Goal: Answer question/provide support

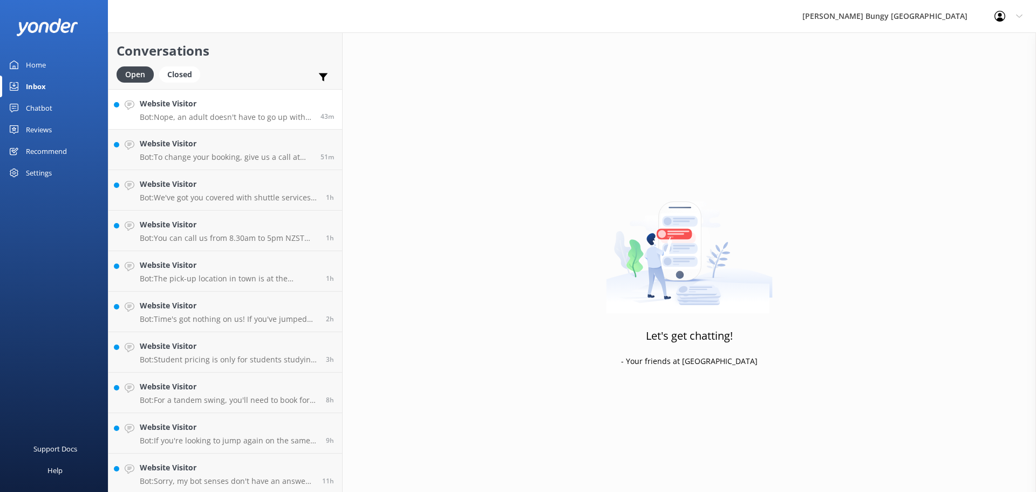
click at [256, 115] on p "Bot: Nope, an adult doesn't have to go up with them. Just need that signature a…" at bounding box center [226, 117] width 173 height 10
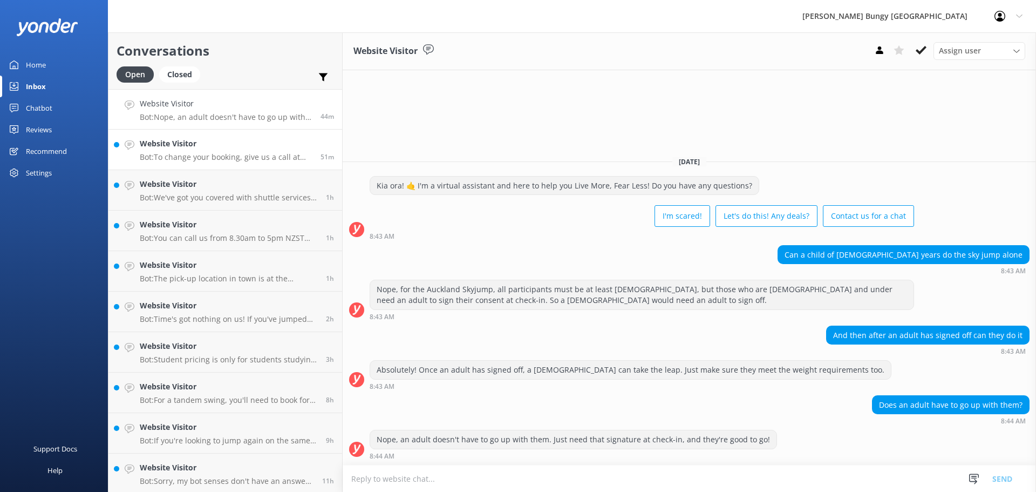
click at [247, 151] on div "Website Visitor Bot: To change your booking, give us a call at 0800 286 4958 or…" at bounding box center [226, 150] width 173 height 24
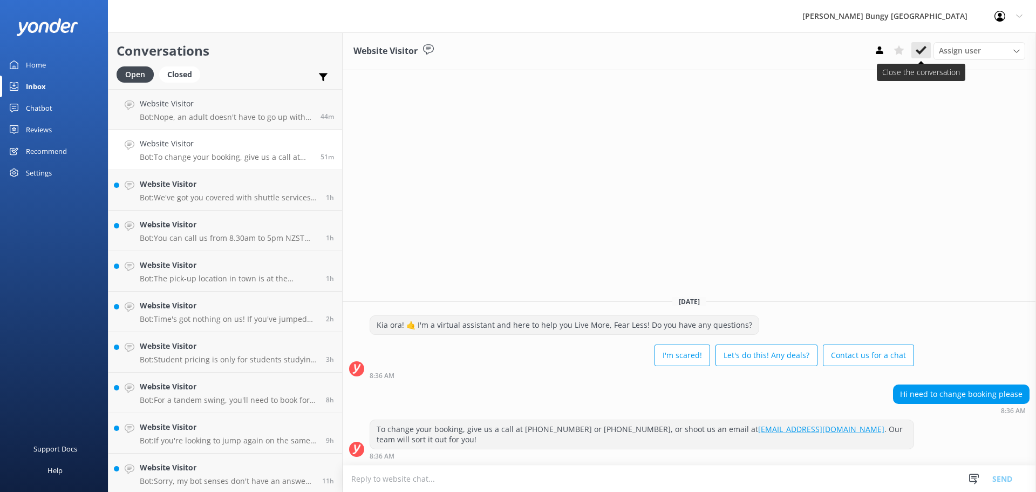
click at [923, 50] on use at bounding box center [921, 50] width 11 height 9
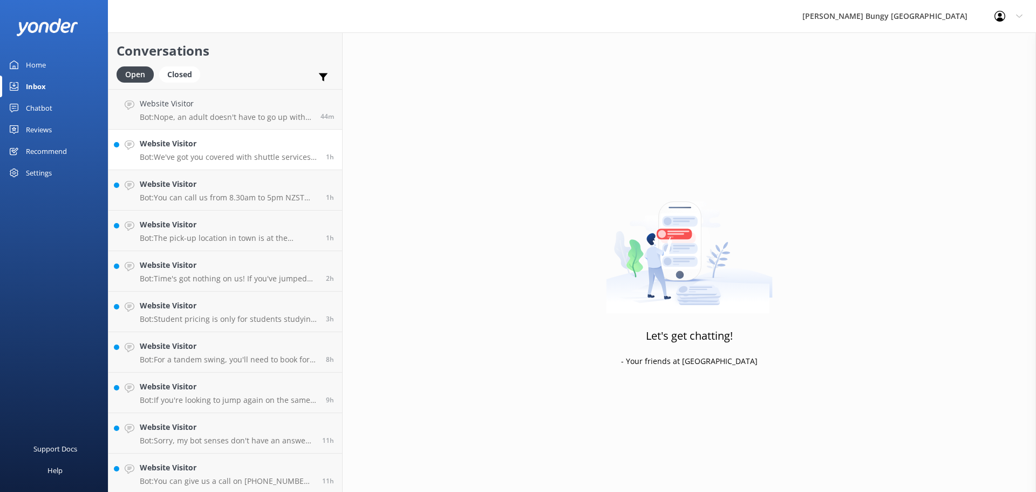
click at [200, 148] on h4 "Website Visitor" at bounding box center [229, 144] width 178 height 12
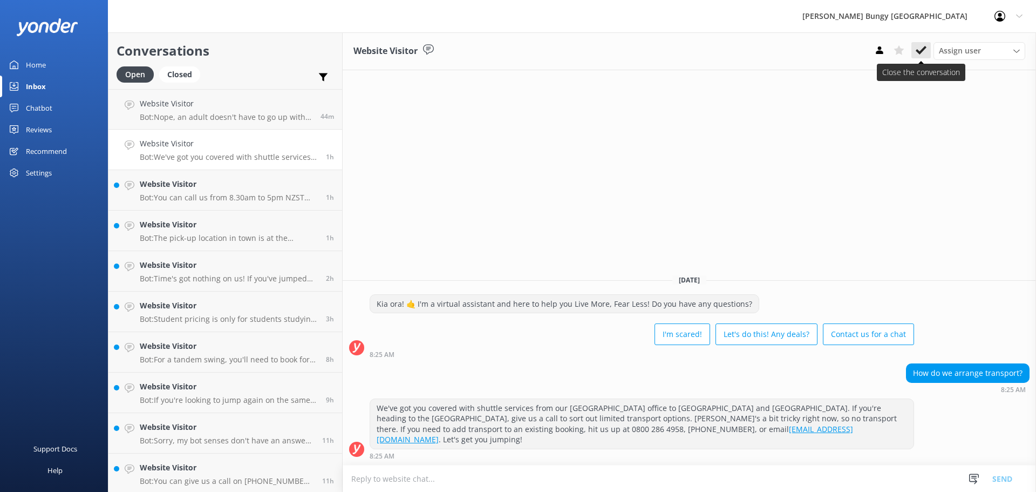
click at [923, 47] on icon at bounding box center [921, 50] width 11 height 11
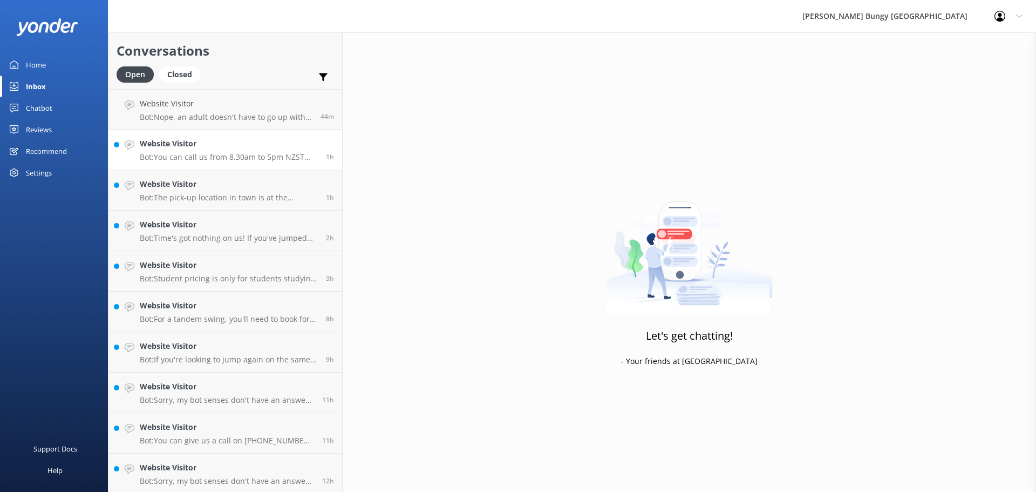
click at [216, 153] on p "Bot: You can call us from 8.30am to 5pm NZST daily. Hit us up at +64 3 450 1300." at bounding box center [229, 157] width 178 height 10
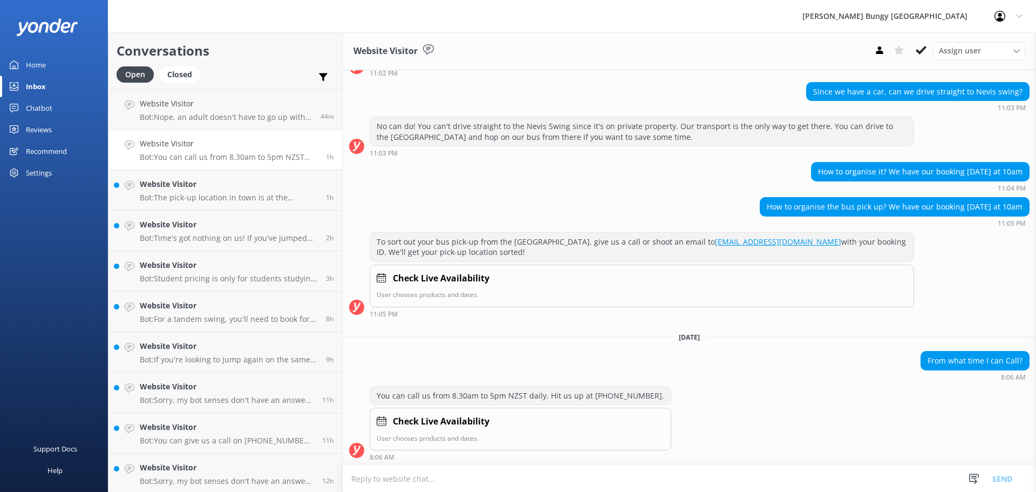
scroll to position [574, 0]
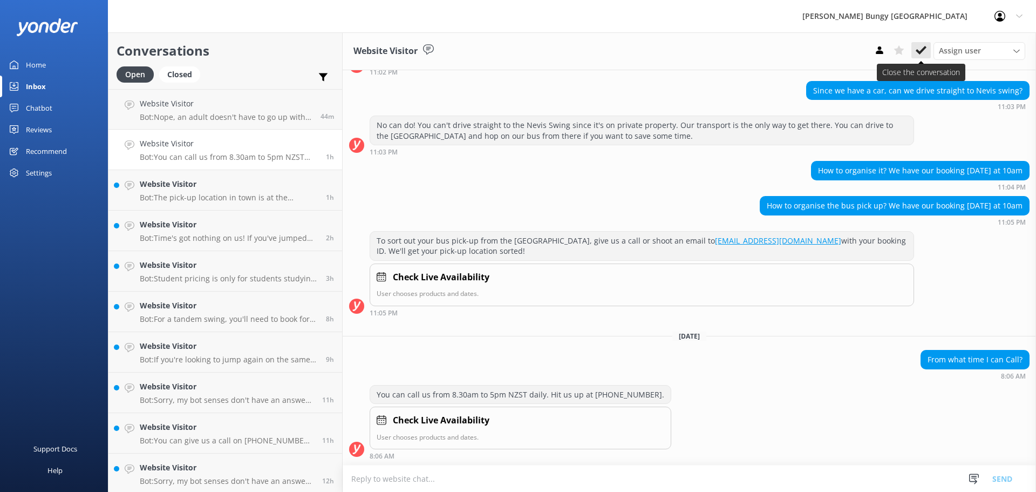
click at [924, 55] on icon at bounding box center [921, 50] width 11 height 11
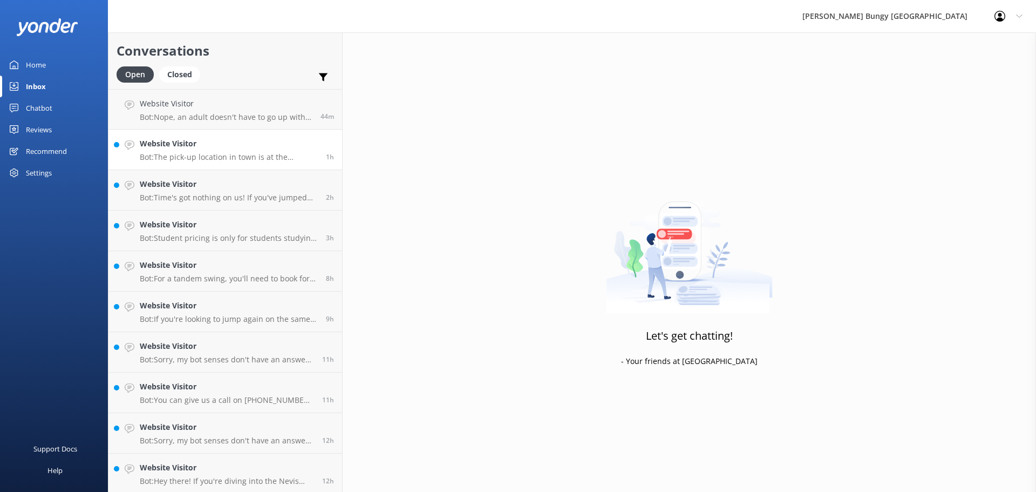
click at [228, 154] on p "Bot: The pick-up location in town is at the Station Building, 25 Shotover St, Q…" at bounding box center [229, 157] width 178 height 10
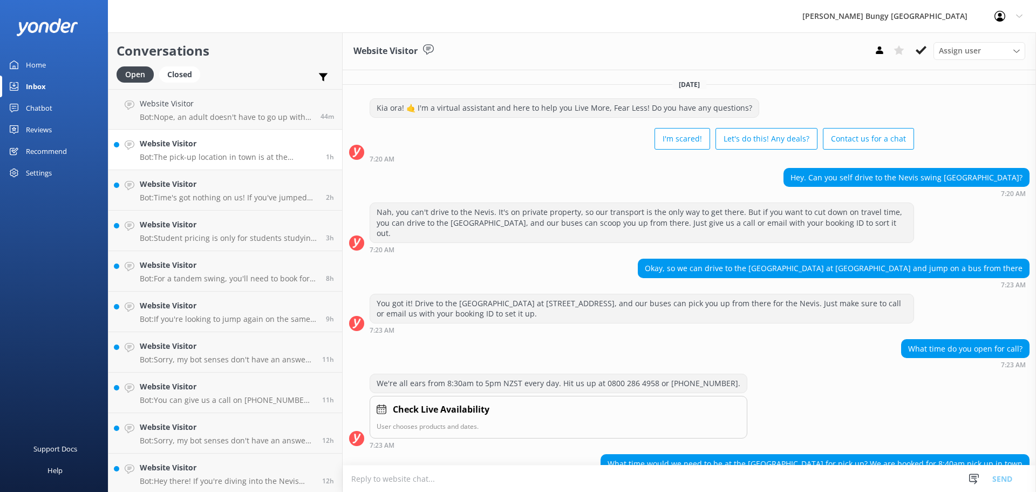
scroll to position [241, 0]
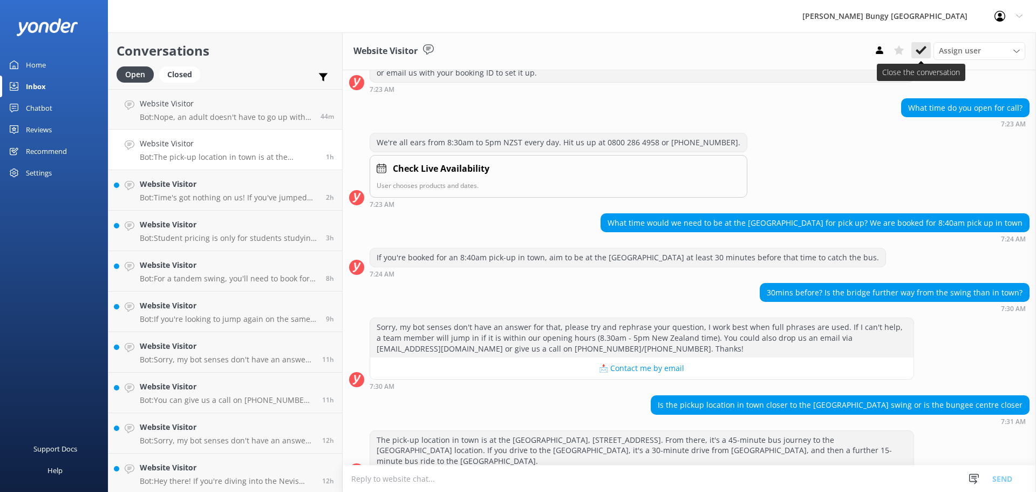
click at [927, 50] on button at bounding box center [920, 50] width 19 height 16
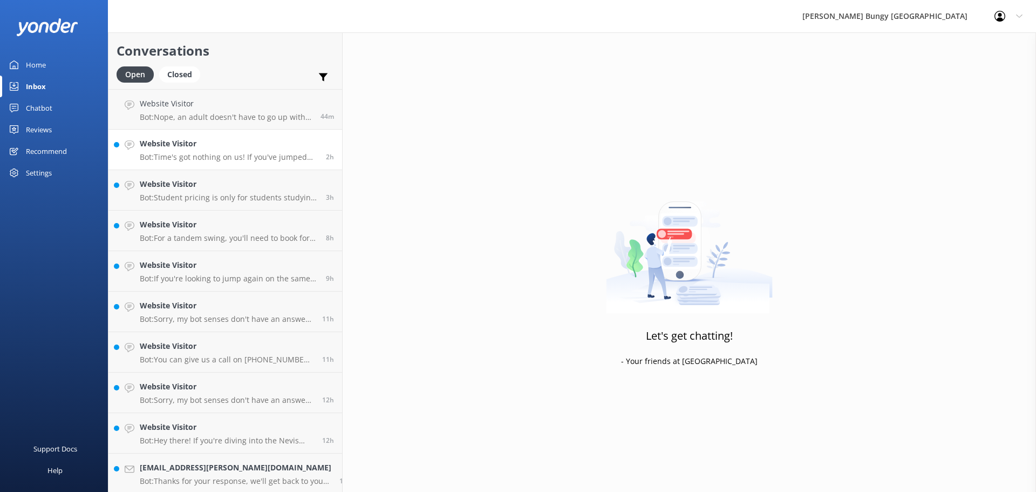
click at [225, 161] on p "Bot: Time's got nothing on us! If you've jumped with us before, no matter how l…" at bounding box center [229, 157] width 178 height 10
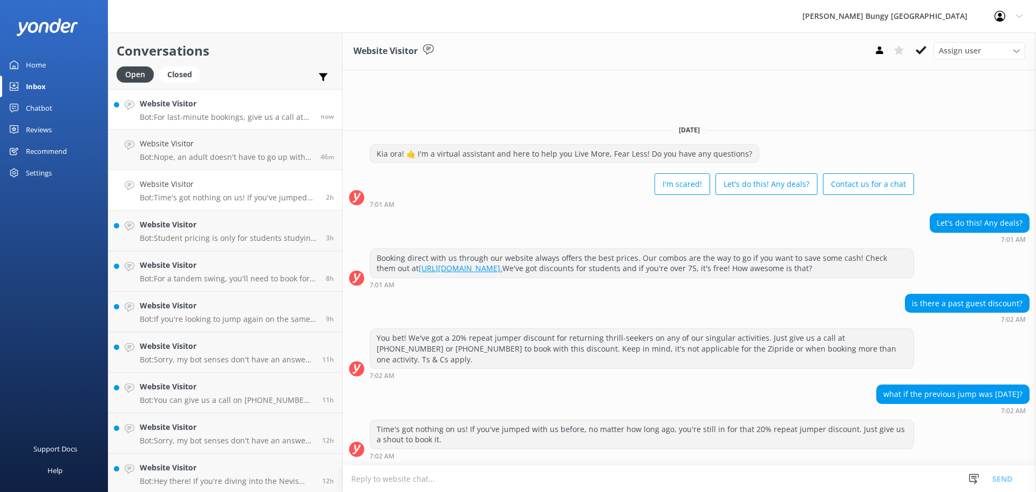
click at [200, 119] on p "Bot: For last-minute bookings, give us a call at +64 3 450 1300. Our team will …" at bounding box center [226, 117] width 173 height 10
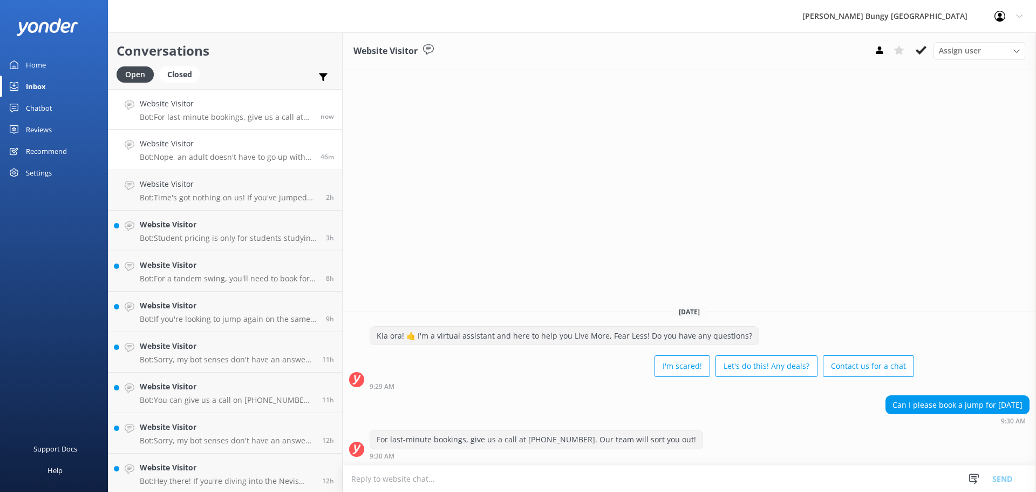
click at [220, 142] on h4 "Website Visitor" at bounding box center [226, 144] width 173 height 12
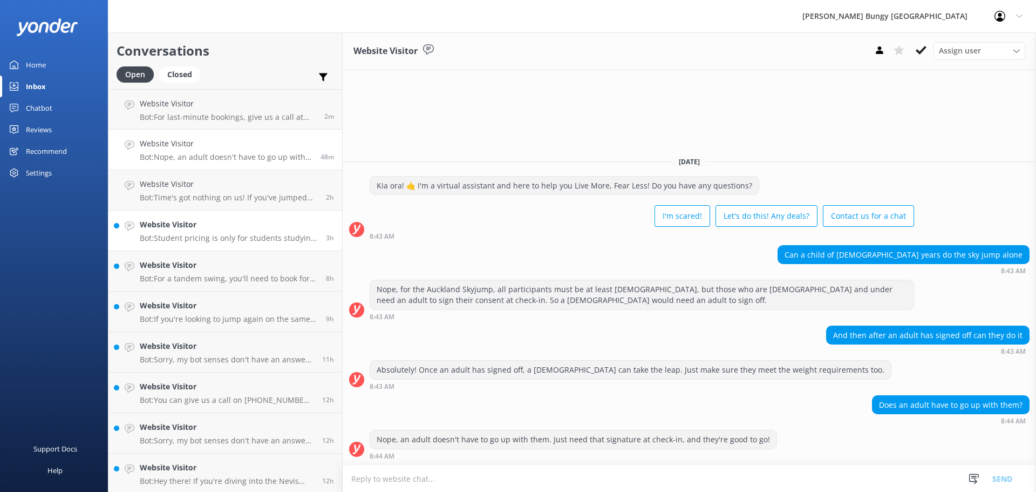
click at [194, 229] on h4 "Website Visitor" at bounding box center [229, 225] width 178 height 12
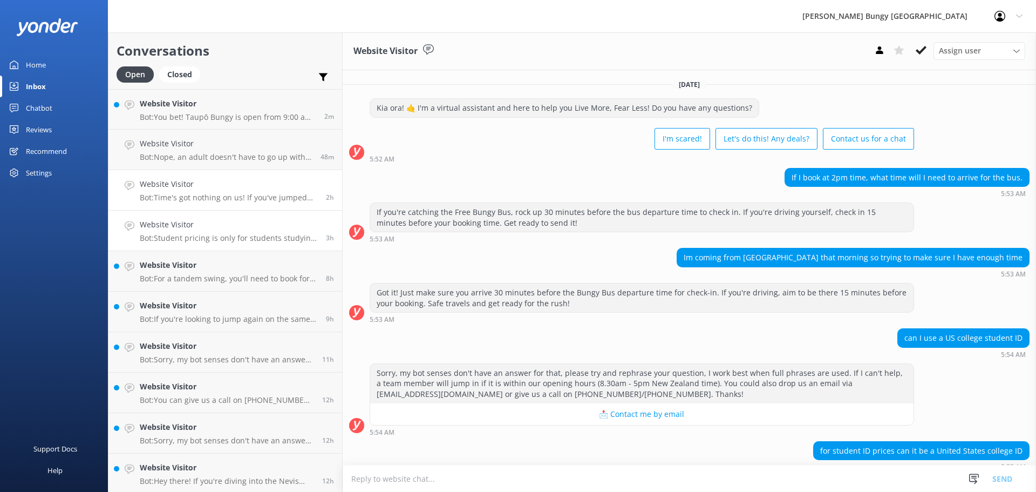
scroll to position [56, 0]
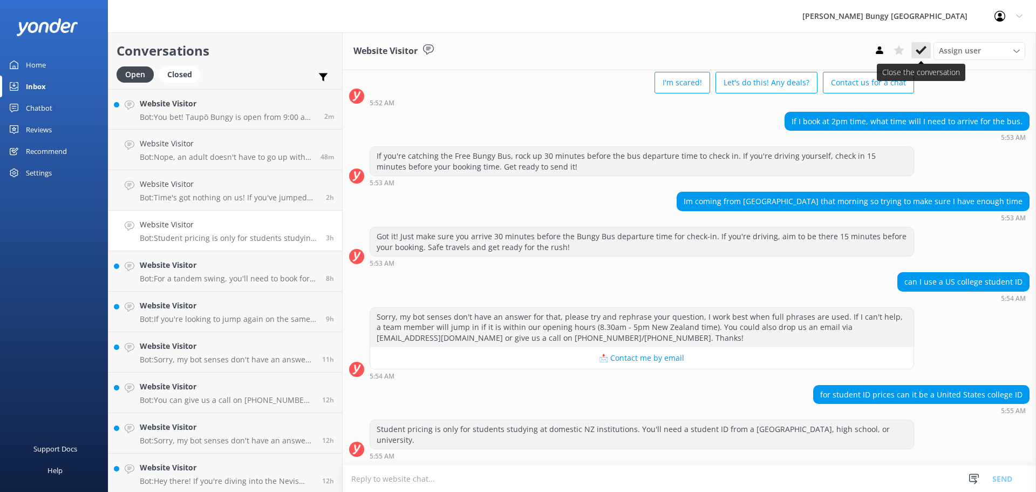
click at [916, 49] on icon at bounding box center [921, 50] width 11 height 11
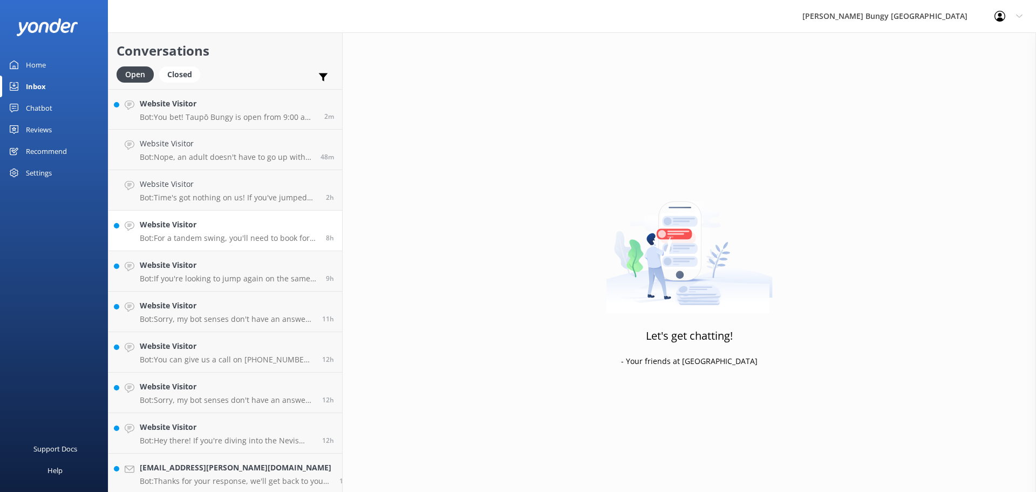
click at [209, 236] on p "Bot: For a tandem swing, you'll need to book for two adults. Just reserve two i…" at bounding box center [229, 238] width 178 height 10
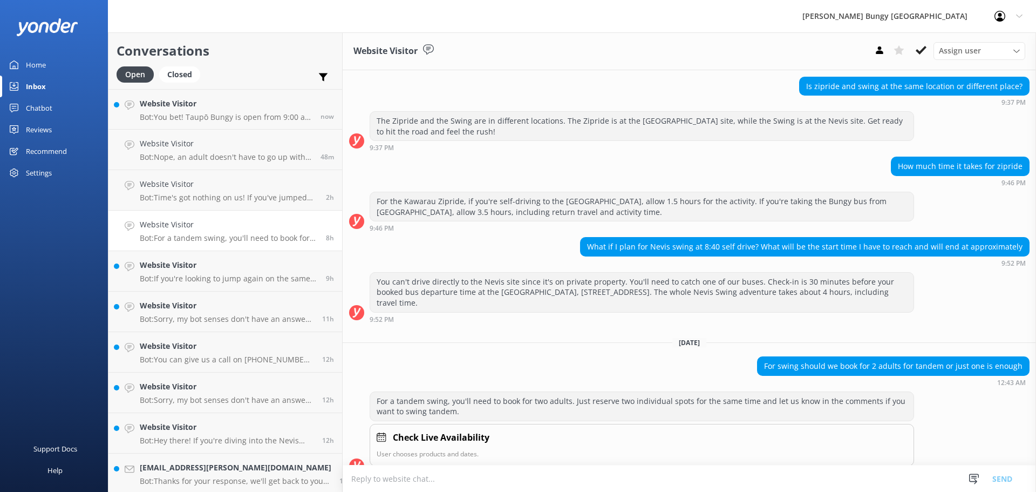
scroll to position [889, 0]
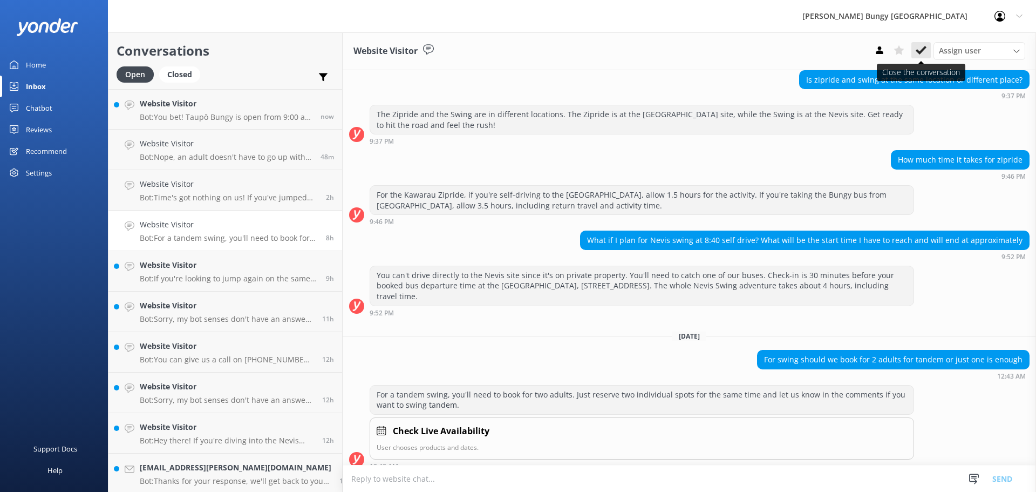
click at [927, 47] on button at bounding box center [920, 50] width 19 height 16
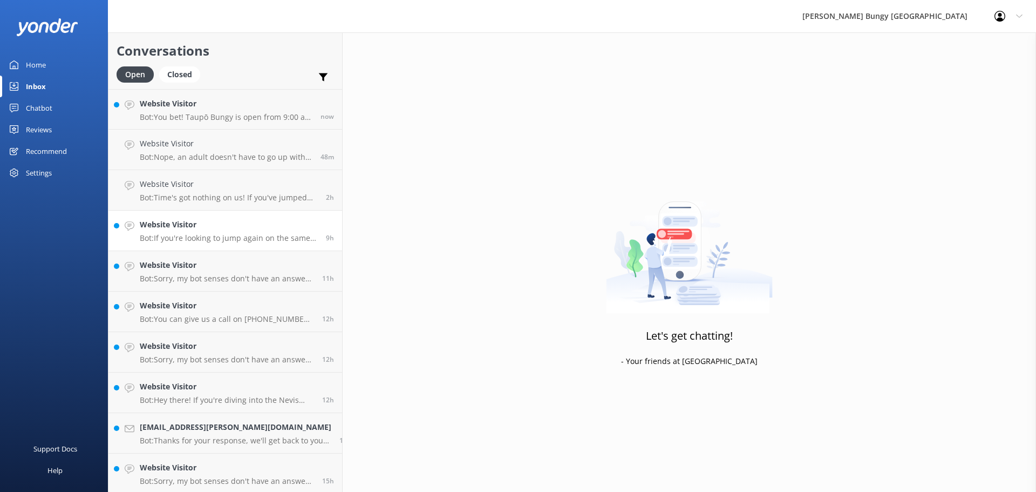
click at [243, 233] on div "Website Visitor Bot: If you're looking to jump again on the same day, we've got…" at bounding box center [229, 231] width 178 height 24
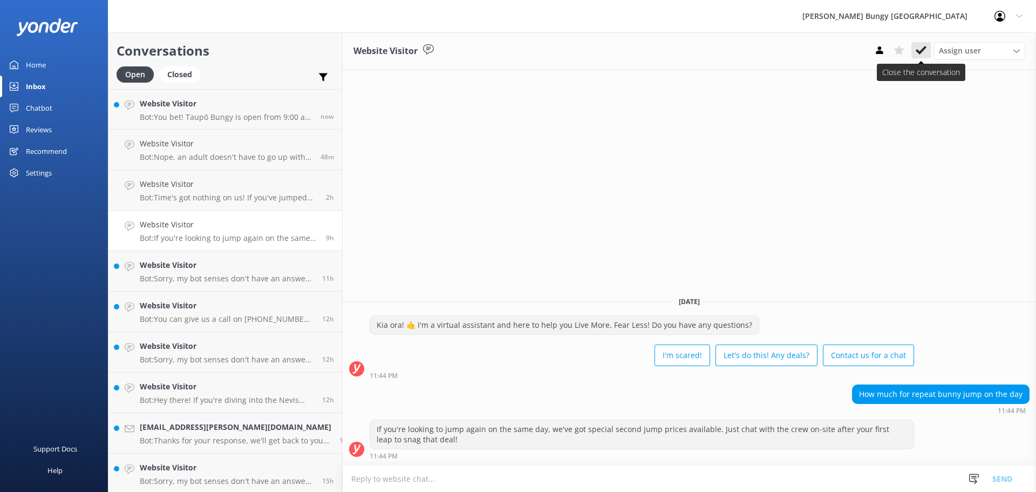
click at [920, 47] on icon at bounding box center [921, 50] width 11 height 11
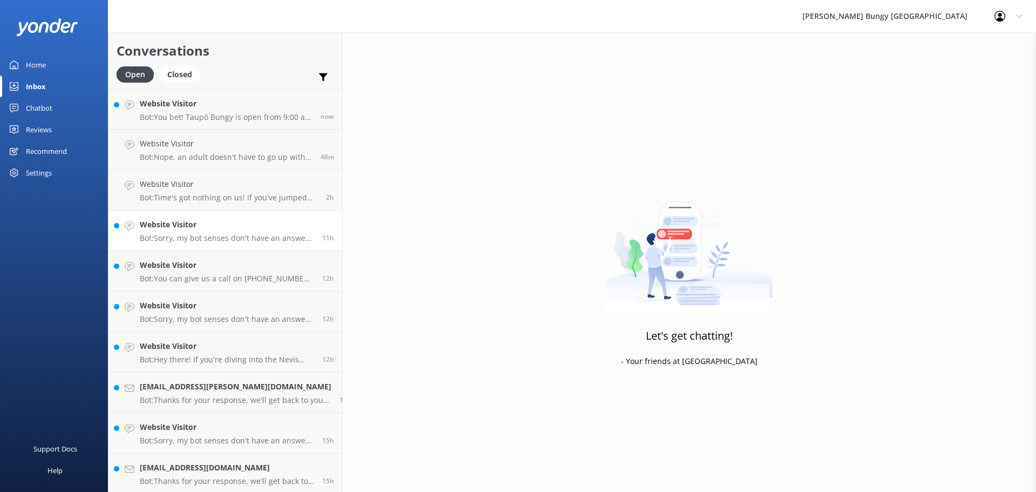
click at [257, 232] on div "Website Visitor Bot: Sorry, my bot senses don't have an answer for that, please…" at bounding box center [227, 231] width 174 height 24
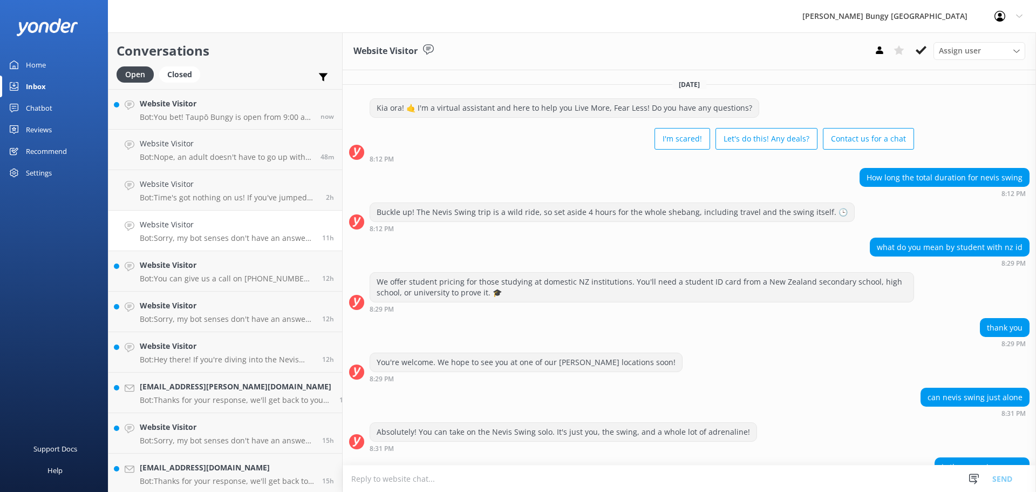
scroll to position [105, 0]
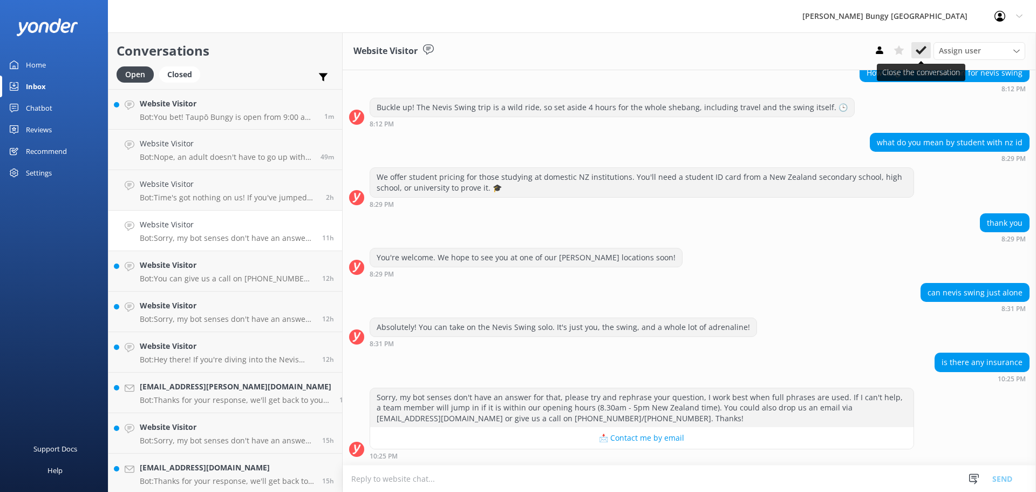
click at [927, 50] on button at bounding box center [920, 50] width 19 height 16
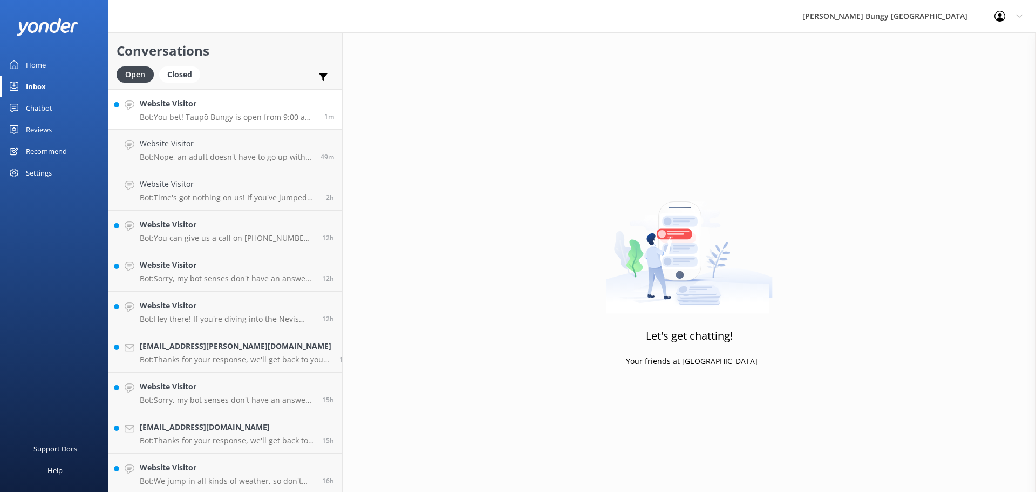
click at [272, 113] on div "Website Visitor Bot: You bet! Taupō Bungy is open from 9:00 am to 4:00 pm Monda…" at bounding box center [228, 109] width 176 height 23
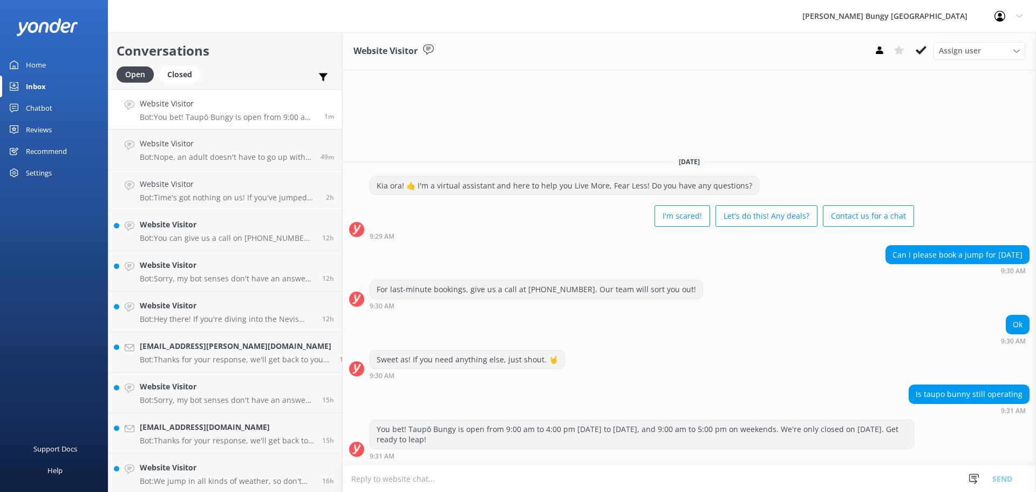
click at [990, 187] on div "Kia ora! 🤙 I'm a virtual assistant and here to help you Live More, Fear Less! D…" at bounding box center [689, 208] width 693 height 64
click at [922, 56] on icon at bounding box center [921, 50] width 11 height 11
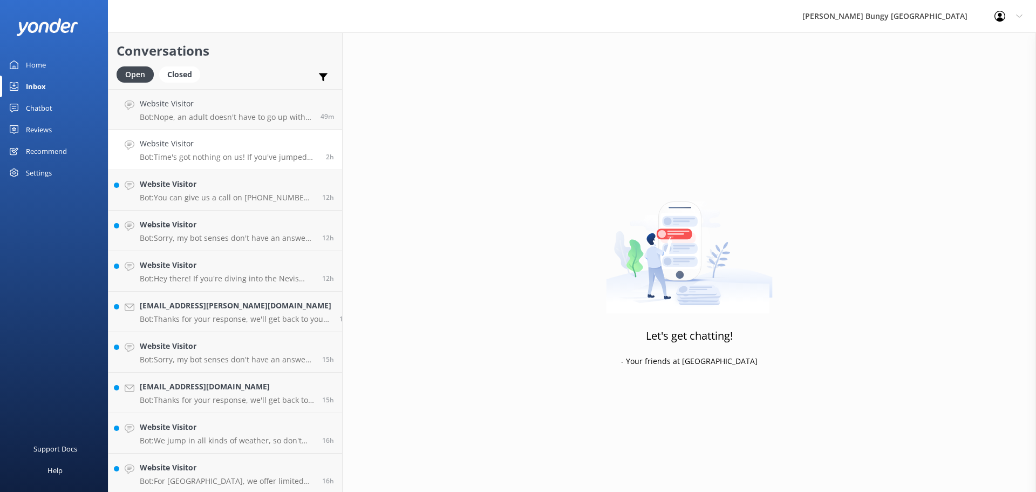
click at [243, 155] on p "Bot: Time's got nothing on us! If you've jumped with us before, no matter how l…" at bounding box center [229, 157] width 178 height 10
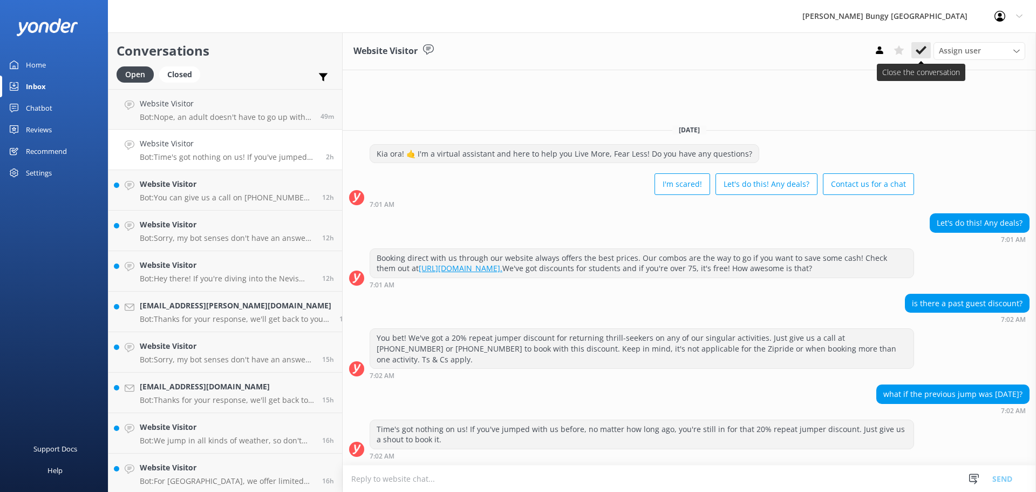
click at [924, 52] on icon at bounding box center [921, 50] width 11 height 11
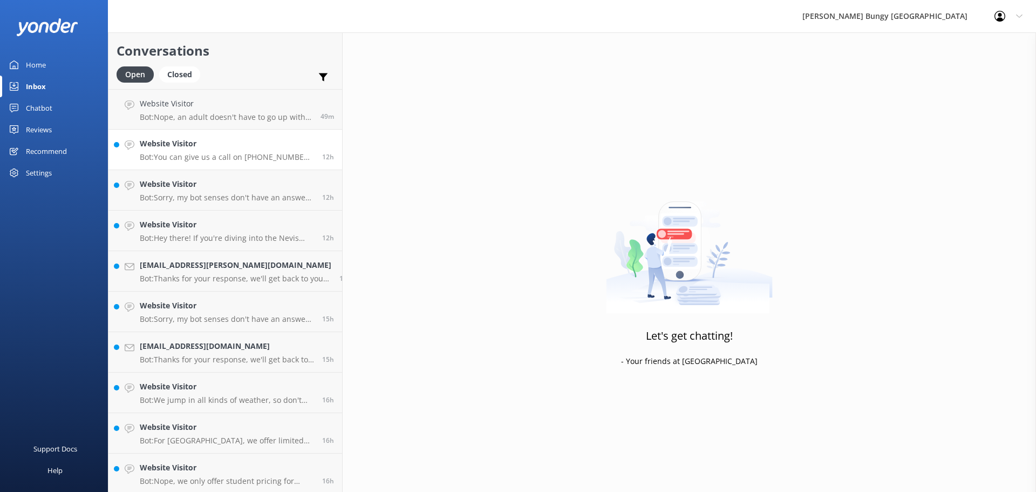
click at [275, 156] on p "Bot: You can give us a call on [PHONE_NUMBER] or [PHONE_NUMBER] to chat with a …" at bounding box center [227, 157] width 174 height 10
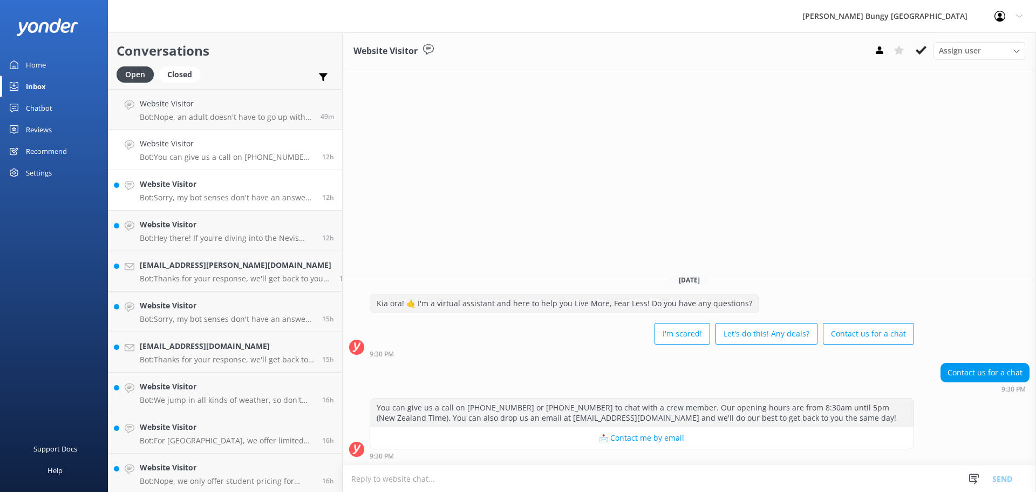
click at [262, 202] on p "Bot: Sorry, my bot senses don't have an answer for that, please try and rephras…" at bounding box center [227, 198] width 174 height 10
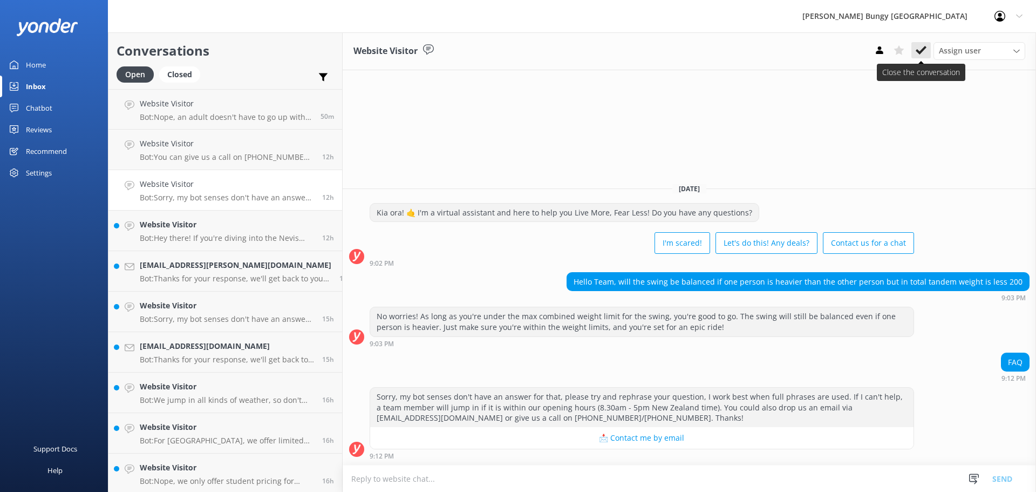
click at [925, 54] on icon at bounding box center [921, 50] width 11 height 11
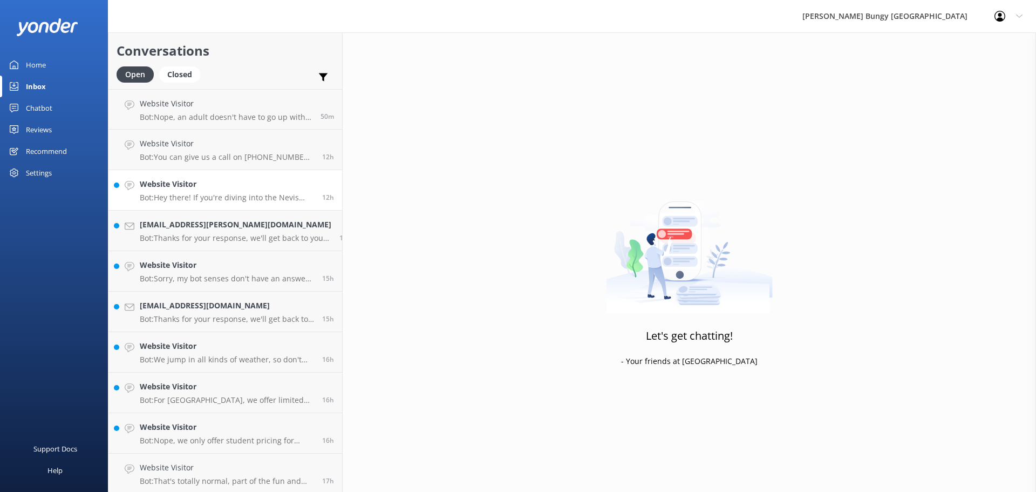
click at [260, 185] on h4 "Website Visitor" at bounding box center [227, 184] width 174 height 12
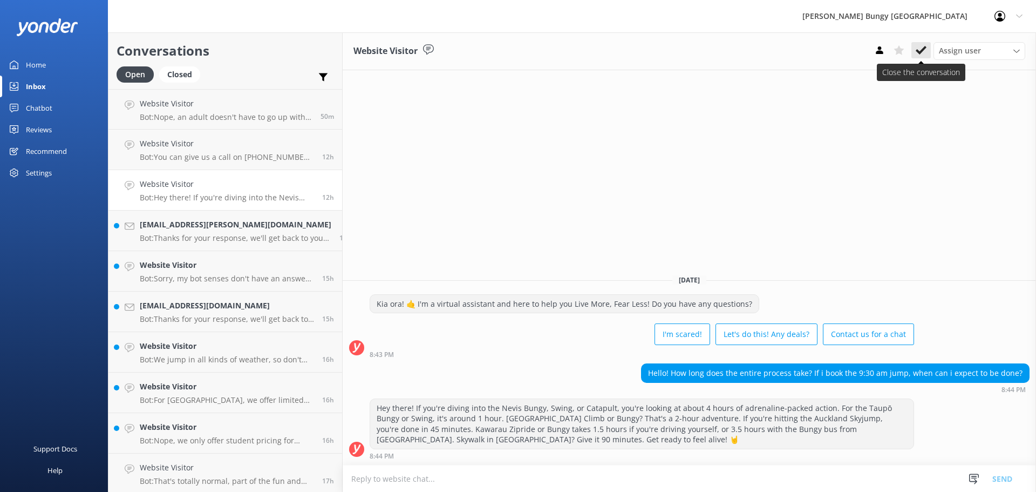
click at [924, 51] on icon at bounding box center [921, 50] width 11 height 11
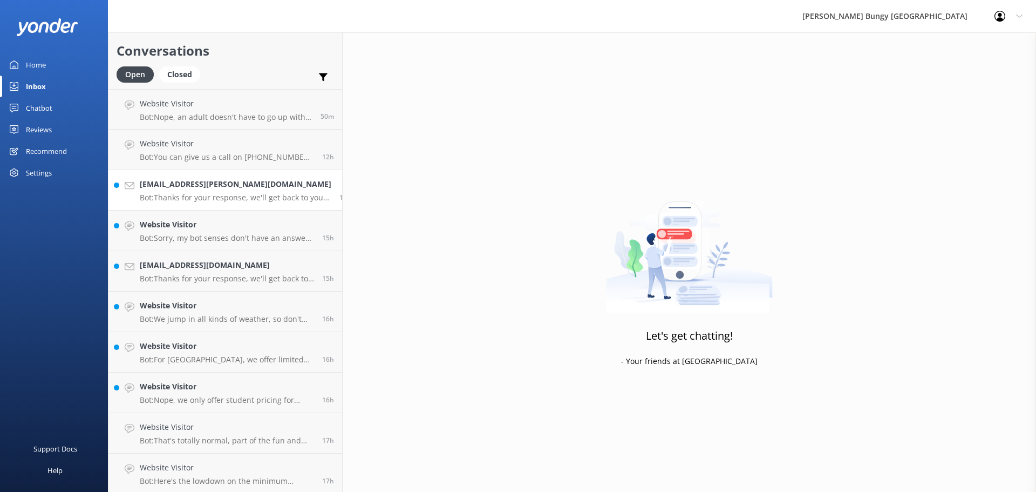
click at [260, 201] on p "Bot: Thanks for your response, we'll get back to you as soon as we can during o…" at bounding box center [236, 198] width 192 height 10
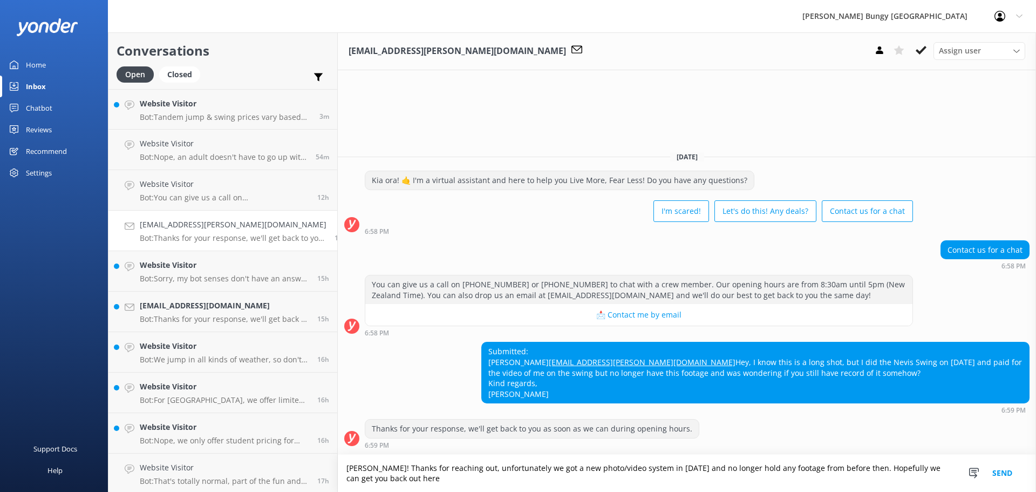
click at [473, 481] on textarea "Hiya Annabel! Thanks for reaching out, unfortunately we got a new photo/video s…" at bounding box center [687, 472] width 698 height 37
type textarea "Hiya Annabel! Thanks for reaching out, unfortunately we got a new photo/video s…"
click at [991, 467] on button "Send" at bounding box center [1002, 472] width 40 height 37
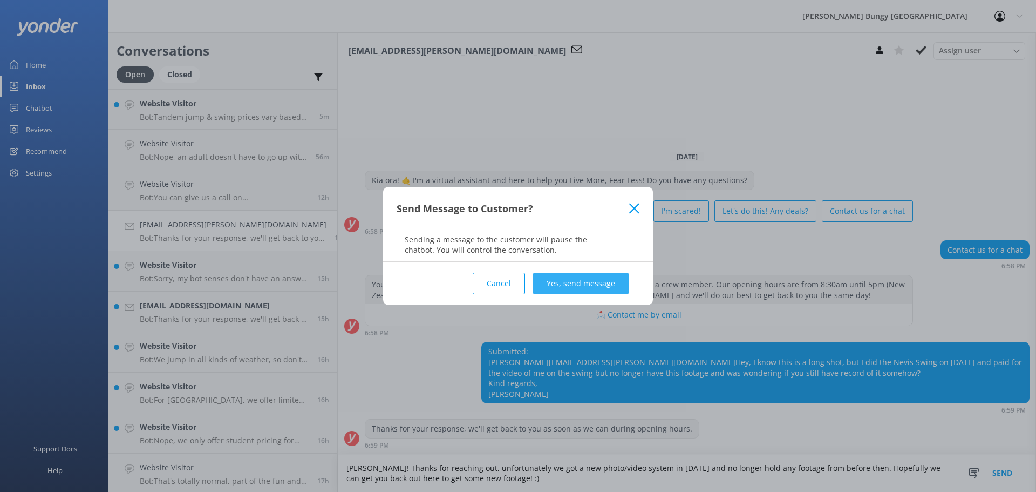
click at [570, 276] on button "Yes, send message" at bounding box center [581, 283] width 96 height 22
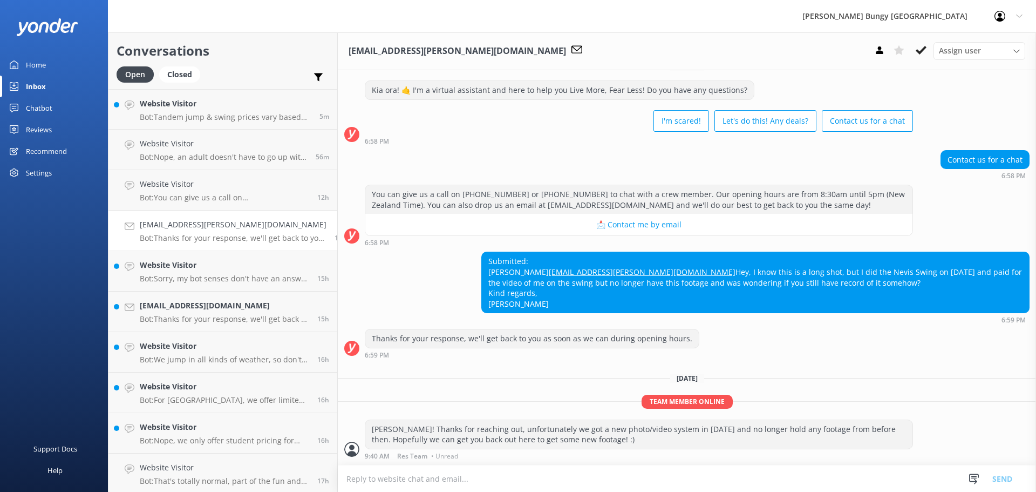
scroll to position [39, 0]
click at [926, 50] on icon at bounding box center [921, 50] width 11 height 11
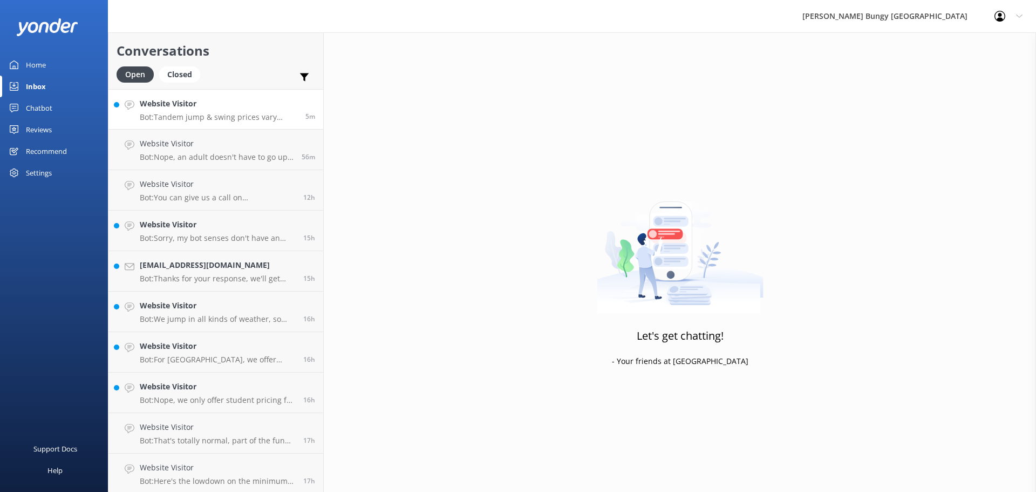
click at [221, 127] on link "Website Visitor Bot: Tandem jump & swing prices vary based on location, activit…" at bounding box center [215, 109] width 215 height 40
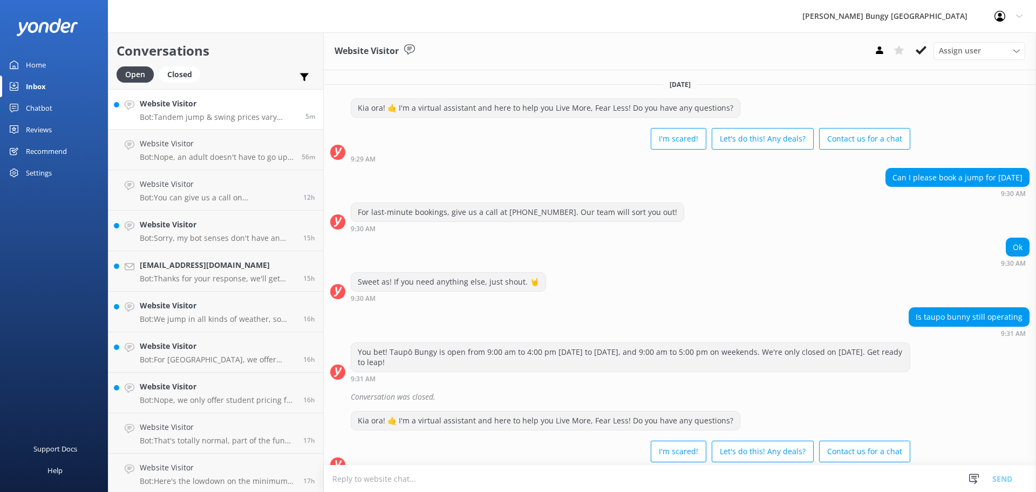
scroll to position [141, 0]
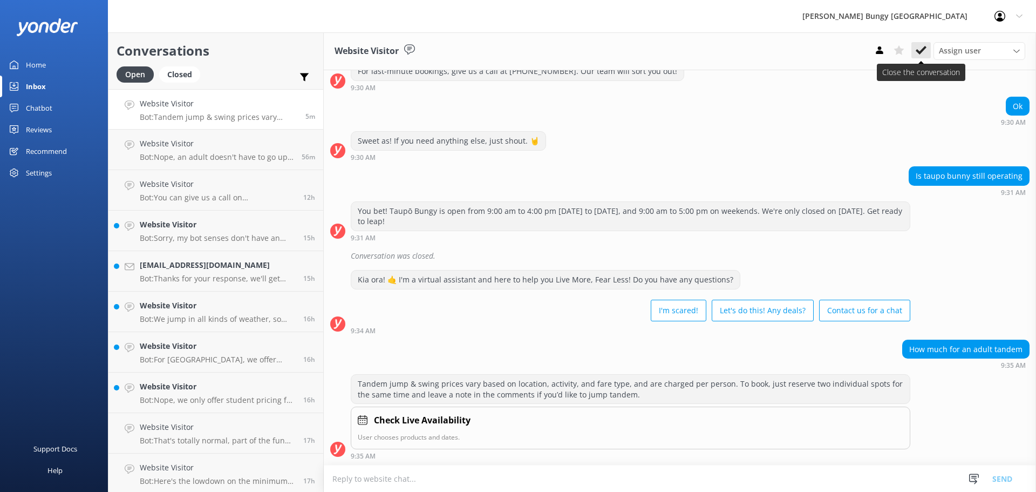
click at [926, 46] on button at bounding box center [920, 50] width 19 height 16
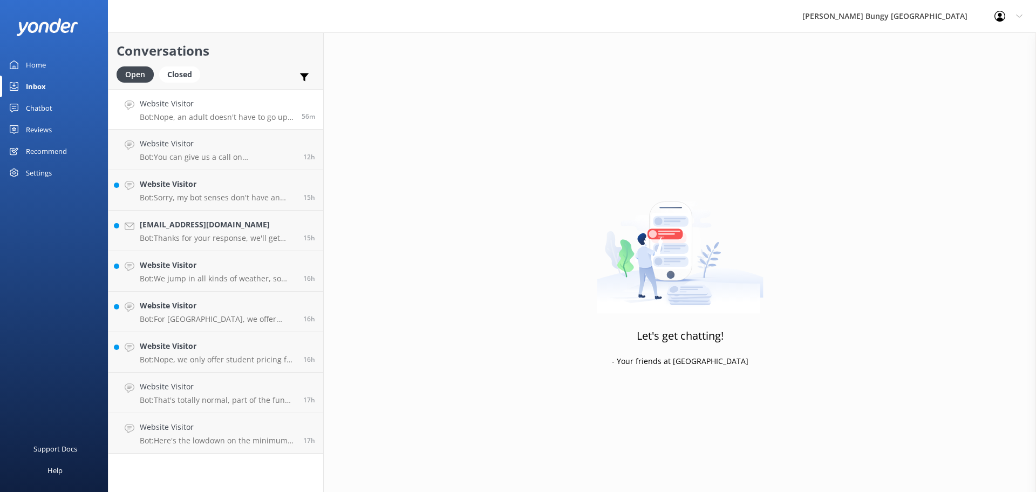
click at [257, 110] on div "Website Visitor Bot: Nope, an adult doesn't have to go up with them. Just need …" at bounding box center [217, 109] width 154 height 23
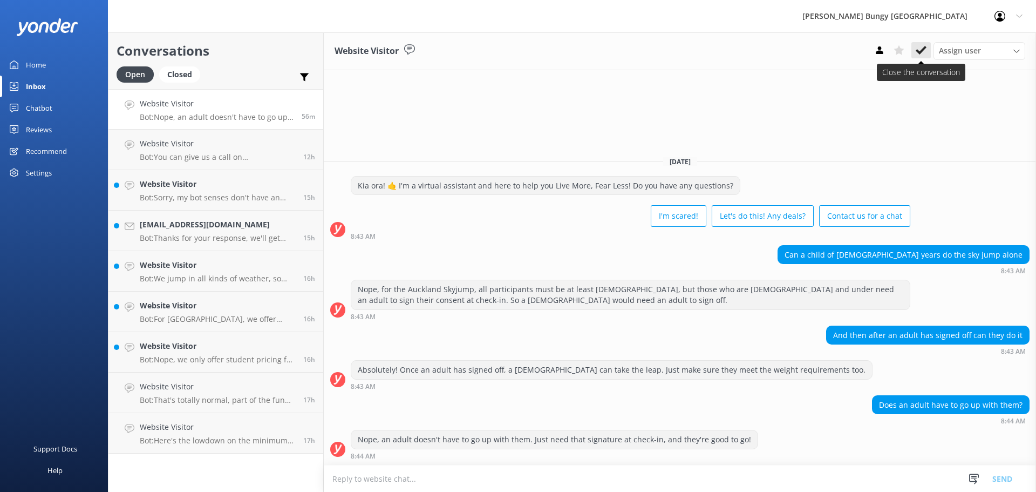
click at [930, 51] on button at bounding box center [920, 50] width 19 height 16
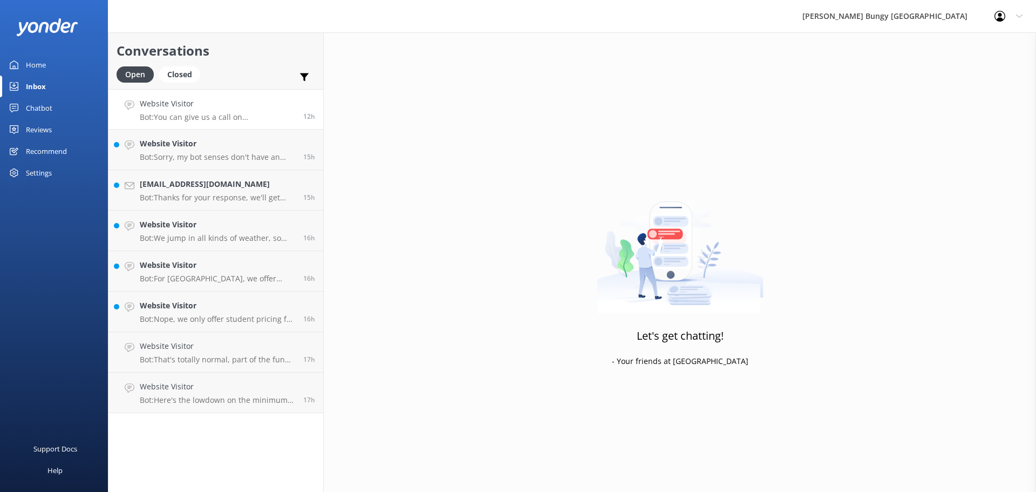
click at [294, 114] on p "Bot: You can give us a call on [PHONE_NUMBER] or [PHONE_NUMBER] to chat with a …" at bounding box center [217, 117] width 155 height 10
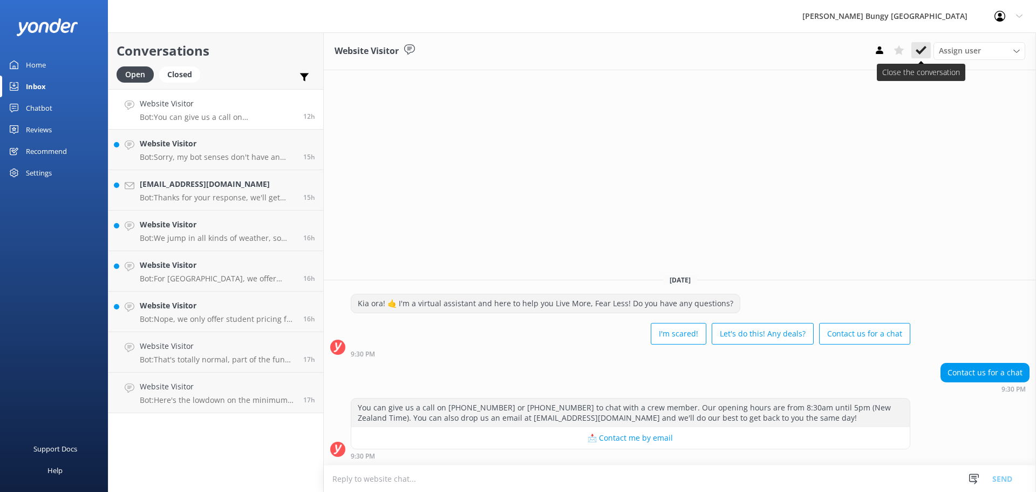
click at [919, 47] on icon at bounding box center [921, 50] width 11 height 11
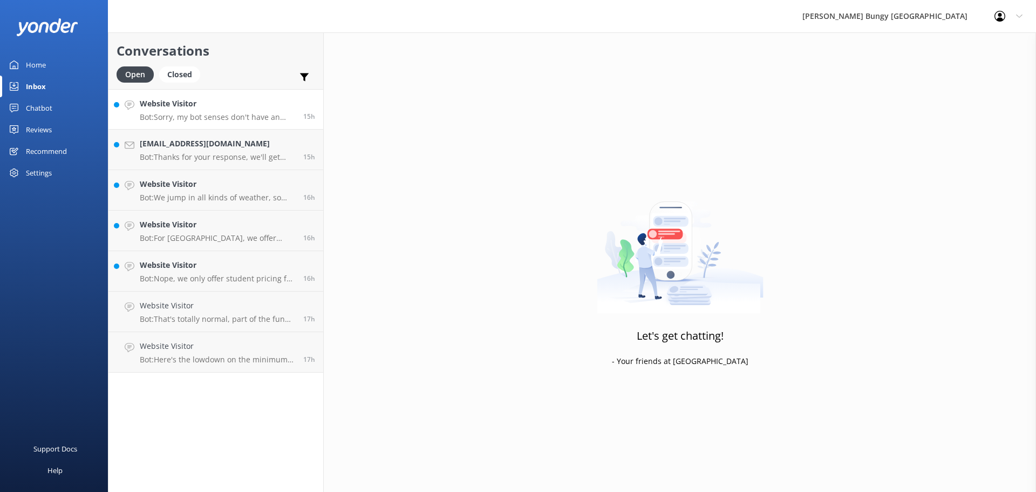
click at [206, 107] on h4 "Website Visitor" at bounding box center [217, 104] width 155 height 12
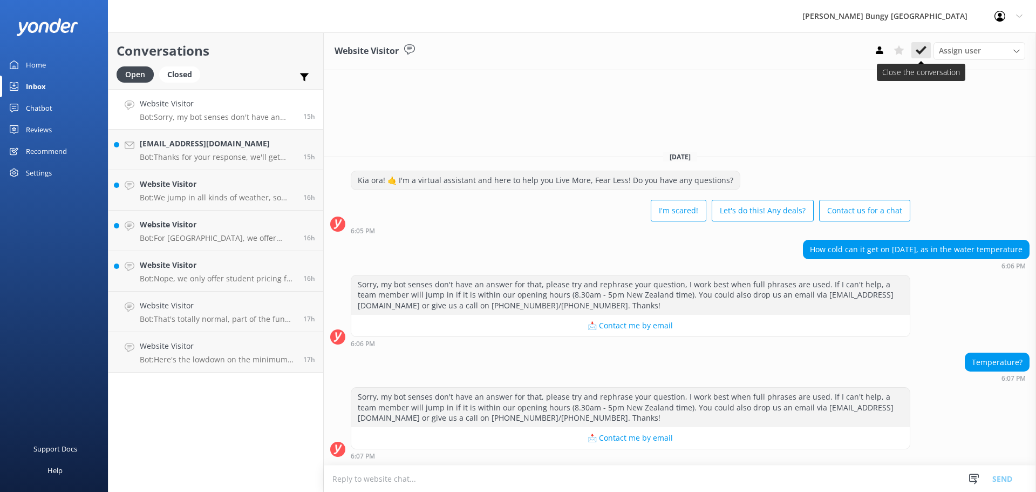
click at [925, 50] on icon at bounding box center [921, 50] width 11 height 11
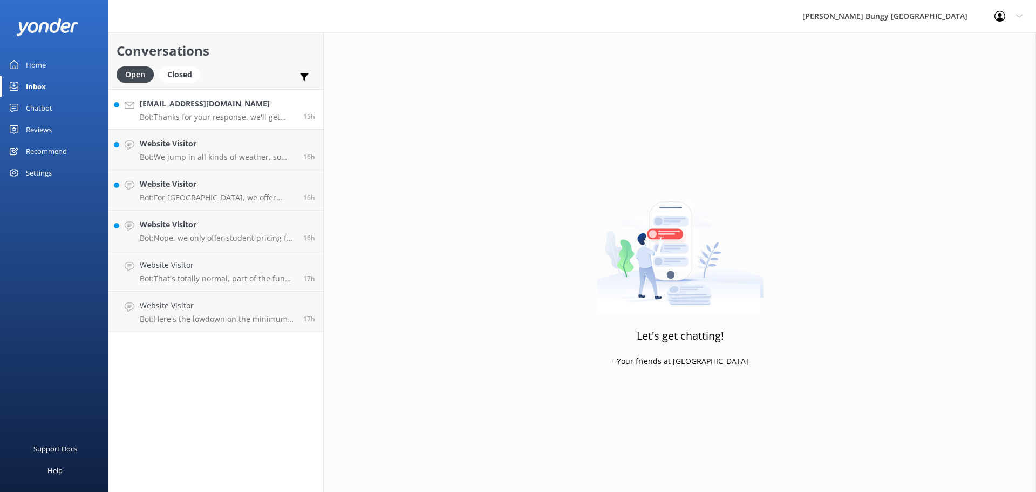
click at [253, 100] on h4 "tiag.winter@gmail.com" at bounding box center [217, 104] width 155 height 12
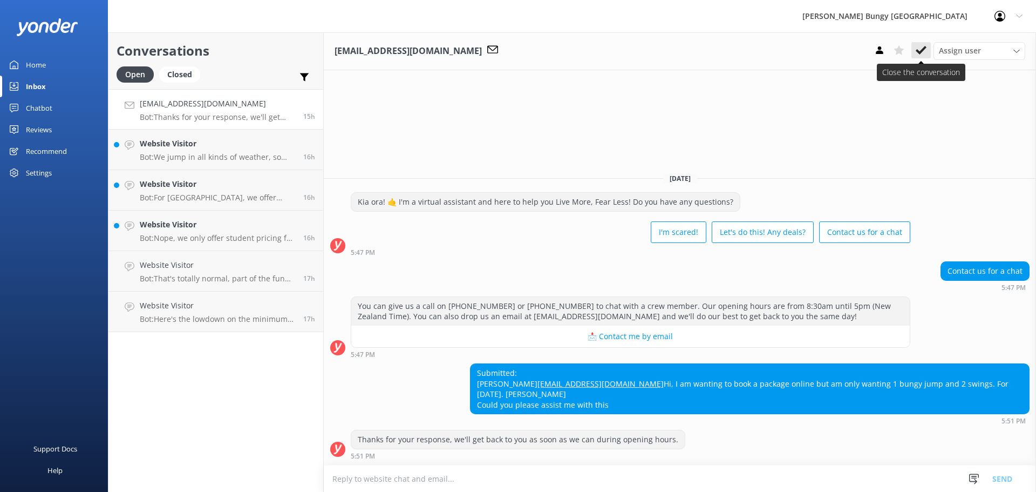
click at [915, 53] on button at bounding box center [920, 50] width 19 height 16
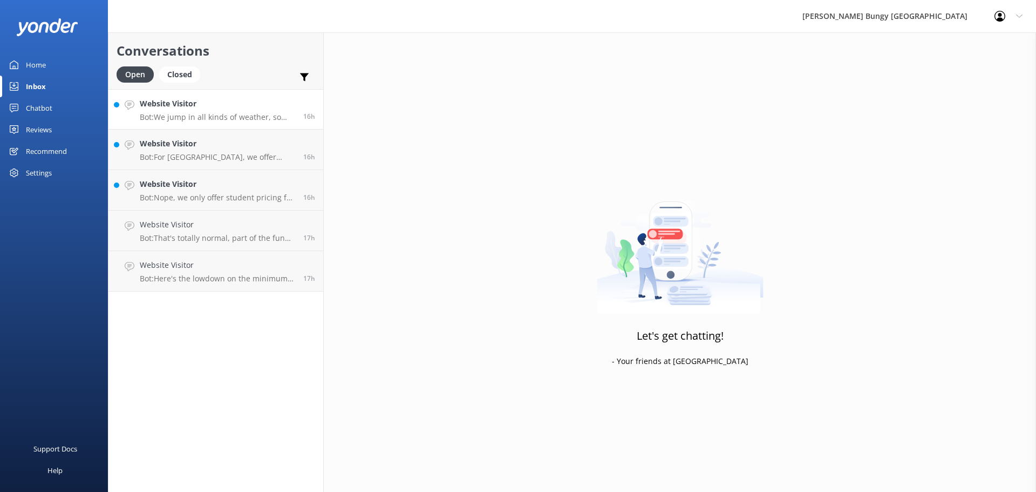
click at [276, 103] on h4 "Website Visitor" at bounding box center [217, 104] width 155 height 12
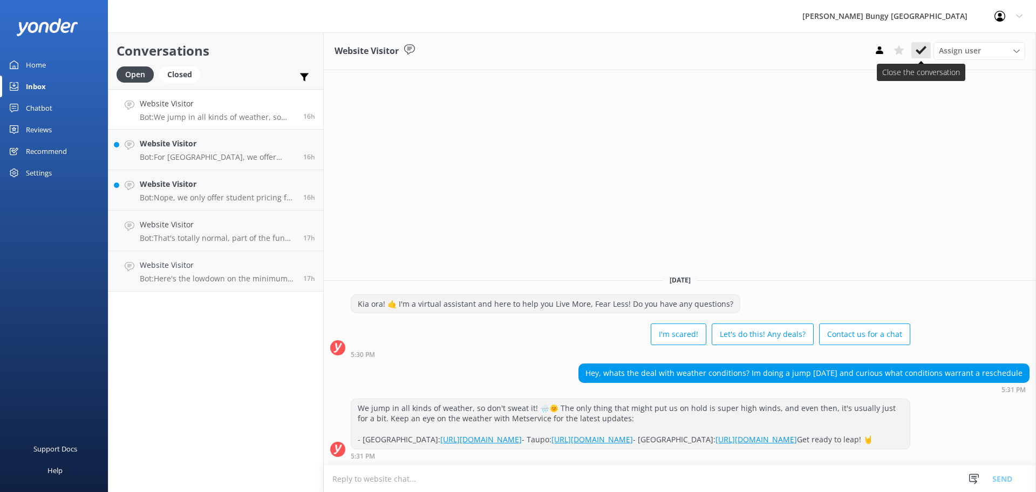
click at [927, 50] on button at bounding box center [920, 50] width 19 height 16
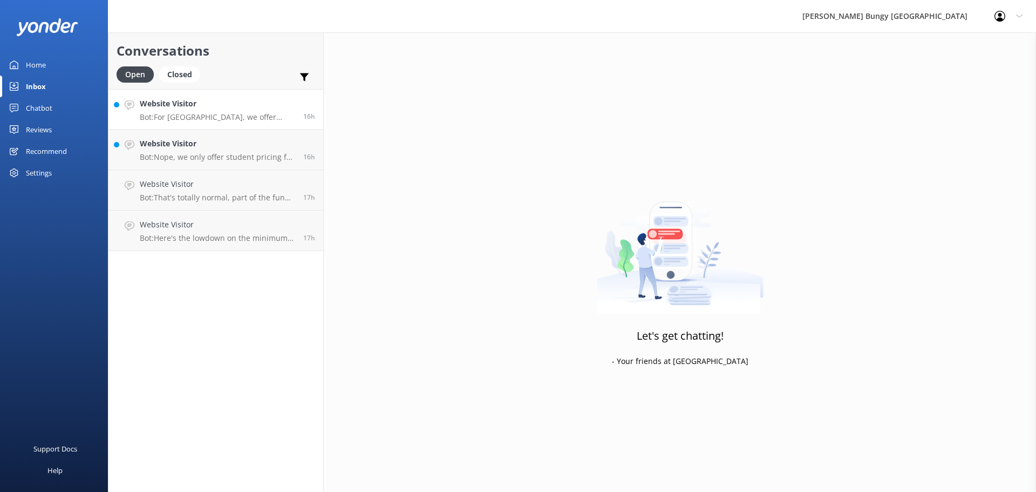
click at [234, 111] on div "Website Visitor Bot: For Auckland, we offer limited transport on select days fo…" at bounding box center [217, 109] width 155 height 23
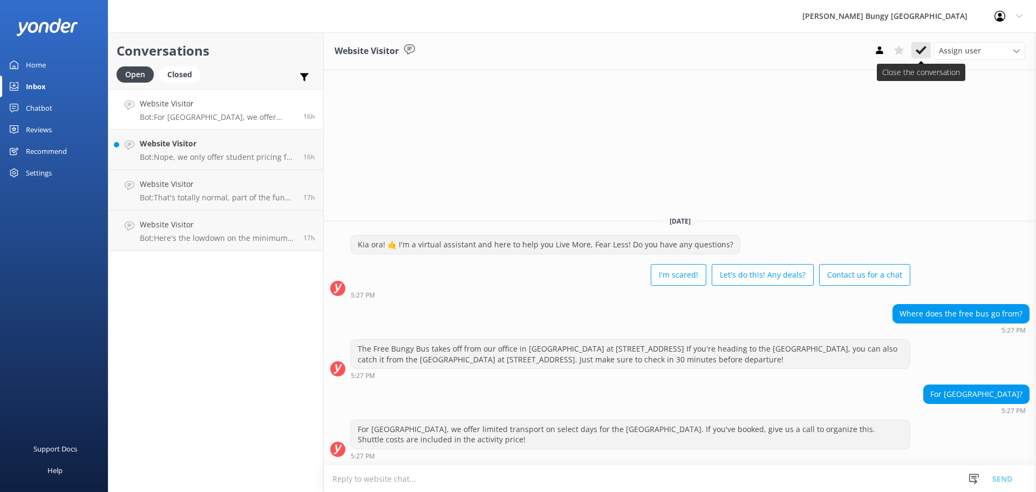
click at [918, 51] on use at bounding box center [921, 50] width 11 height 9
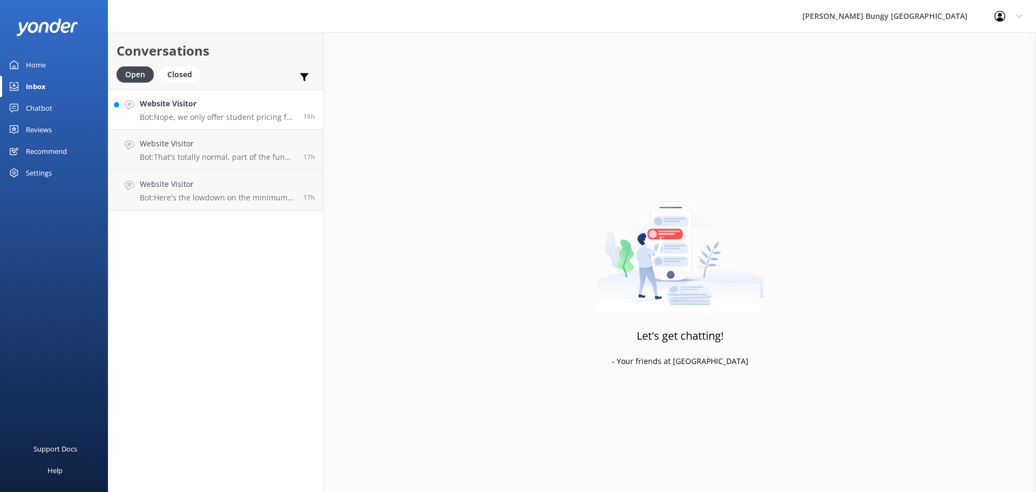
click at [244, 110] on h4 "Website Visitor" at bounding box center [217, 104] width 155 height 12
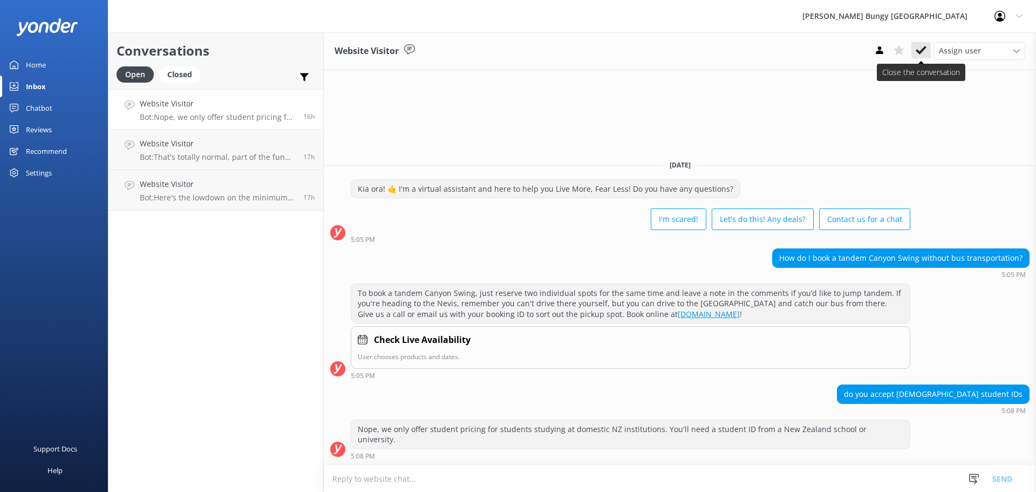
click at [927, 50] on button at bounding box center [920, 50] width 19 height 16
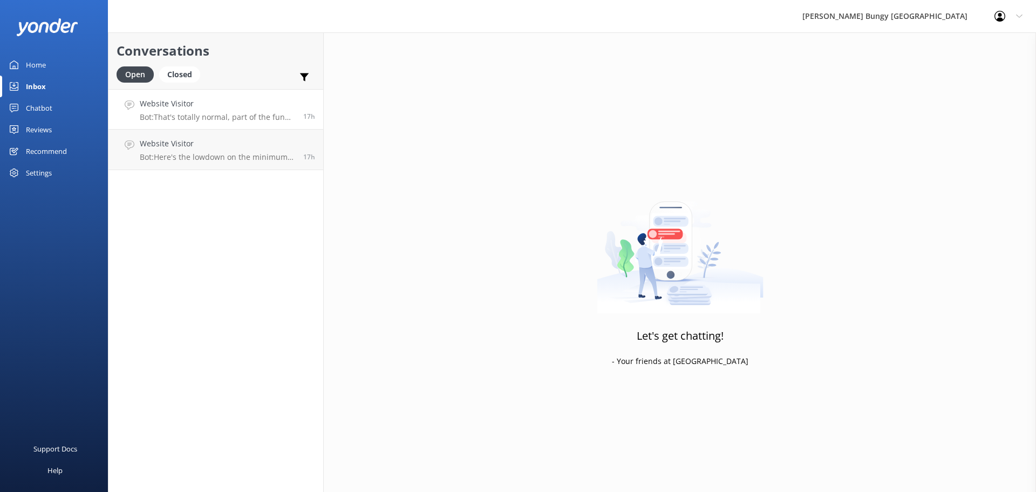
click at [277, 108] on h4 "Website Visitor" at bounding box center [217, 104] width 155 height 12
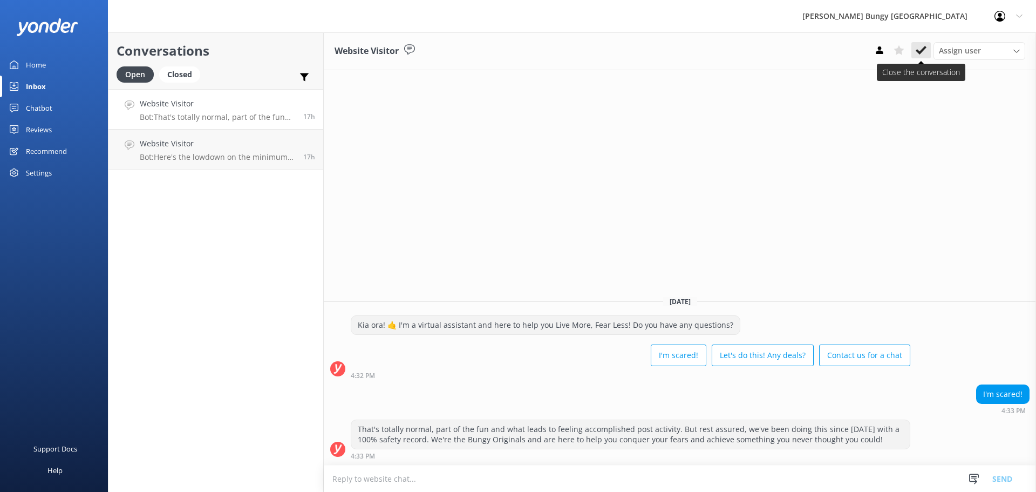
click at [929, 45] on button at bounding box center [920, 50] width 19 height 16
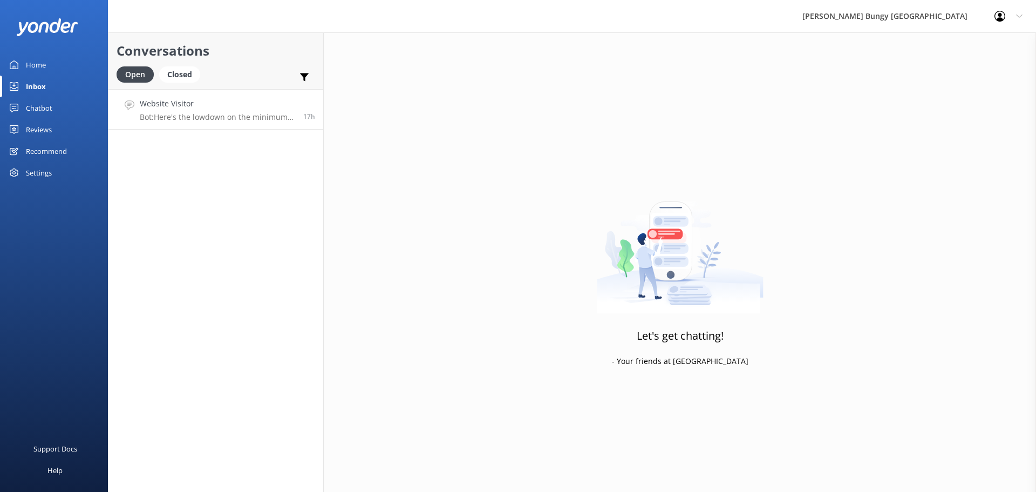
click at [235, 125] on link "Website Visitor Bot: Here's the lowdown on the minimum weights for our adrenali…" at bounding box center [215, 109] width 215 height 40
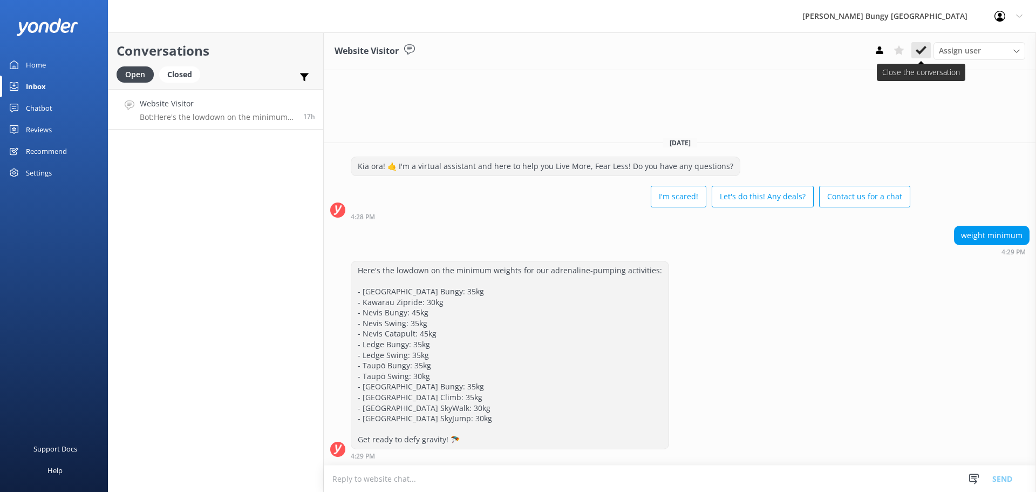
click at [926, 51] on button at bounding box center [920, 50] width 19 height 16
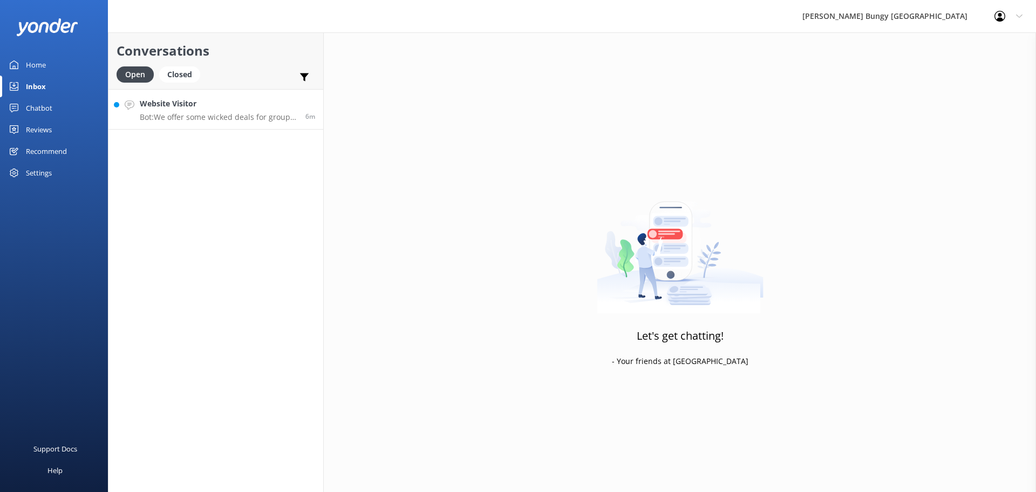
click at [198, 113] on p "Bot: We offer some wicked deals for groups of 10 or more, and students studying…" at bounding box center [219, 117] width 158 height 10
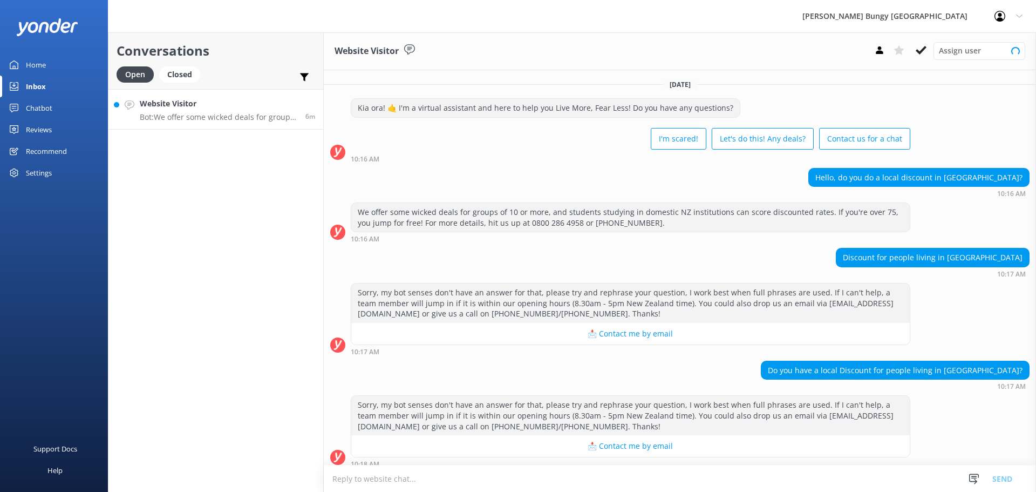
scroll to position [8, 0]
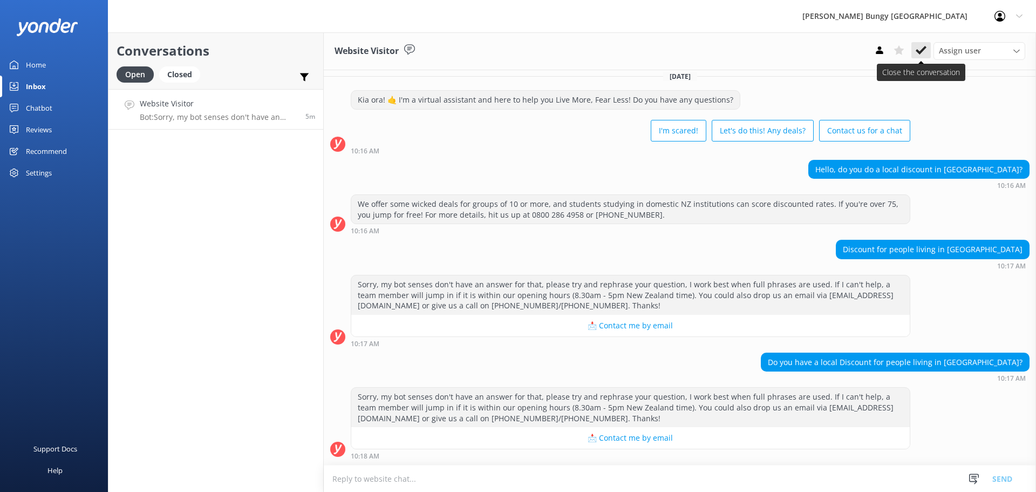
click at [917, 49] on icon at bounding box center [921, 50] width 11 height 11
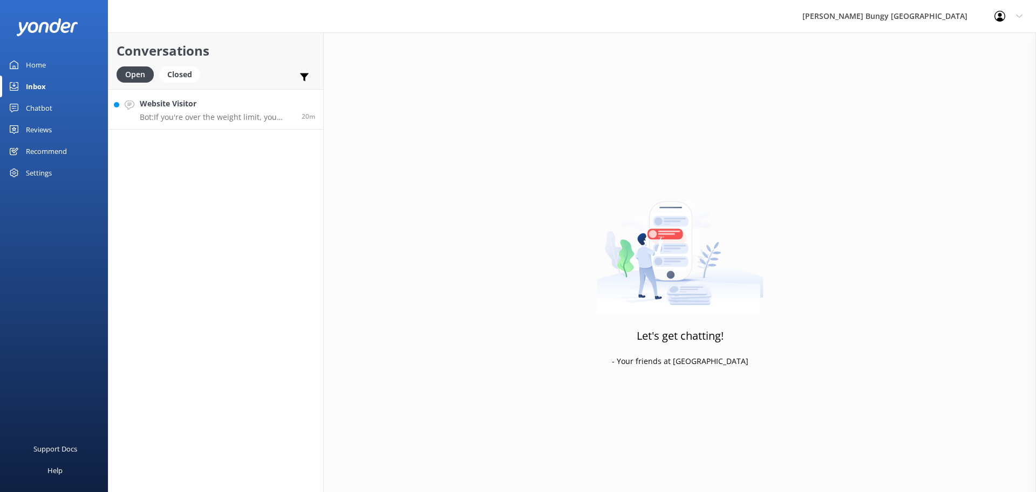
click at [208, 114] on p "Bot: If you're over the weight limit, you won't be able to jump, and our standa…" at bounding box center [217, 117] width 154 height 10
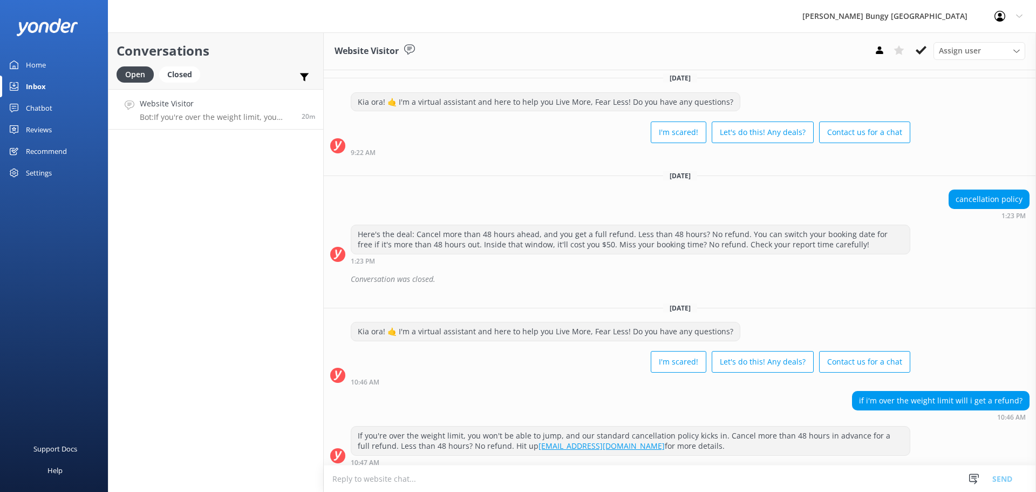
scroll to position [1684, 0]
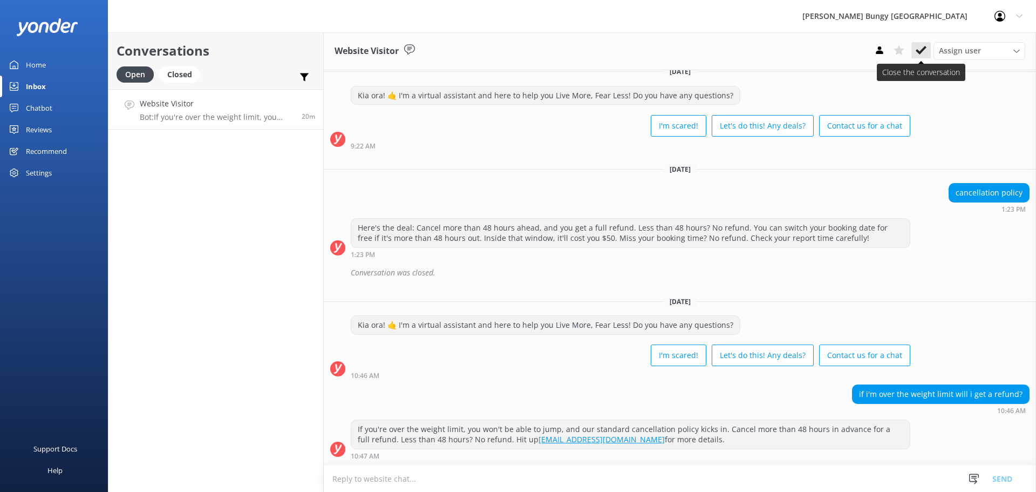
click at [919, 51] on icon at bounding box center [921, 50] width 11 height 11
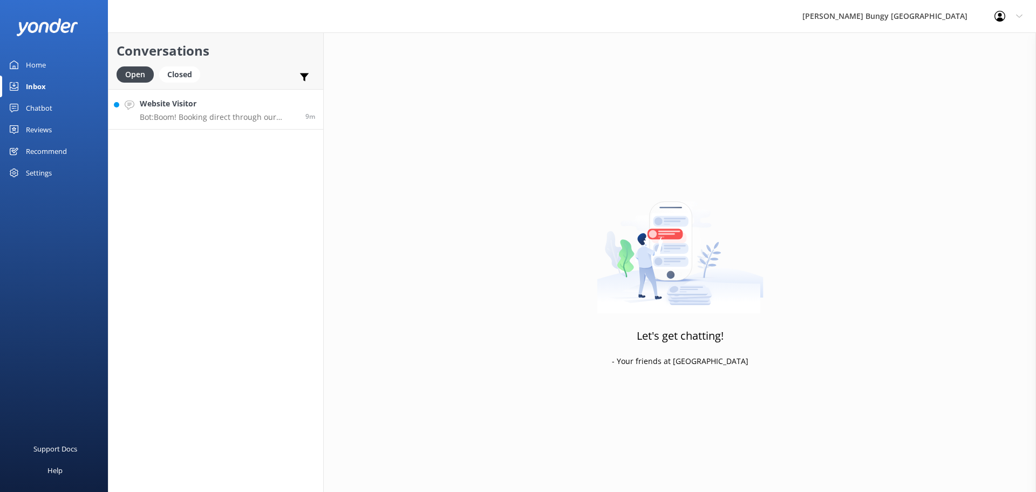
click at [233, 121] on p "Bot: Boom! Booking direct through our website always scores you the best prices…" at bounding box center [219, 117] width 158 height 10
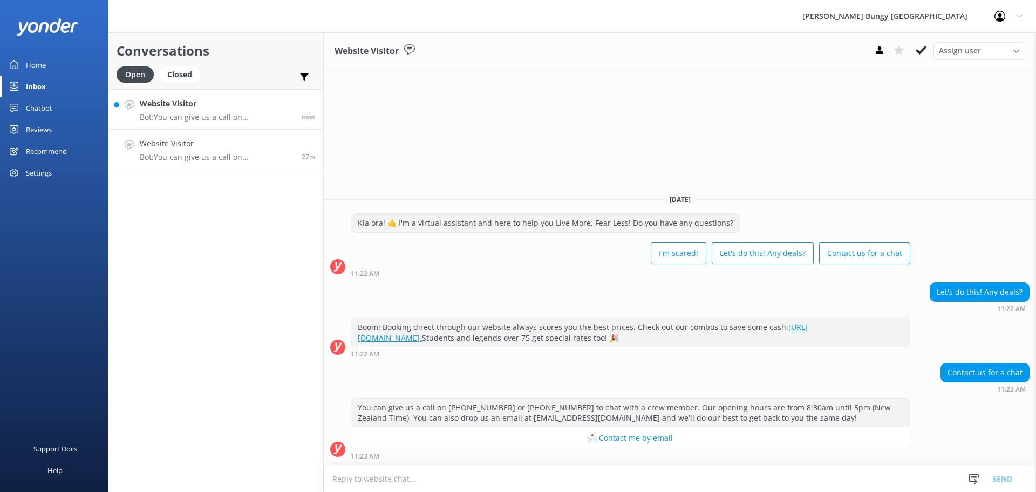
click at [234, 108] on h4 "Website Visitor" at bounding box center [217, 104] width 154 height 12
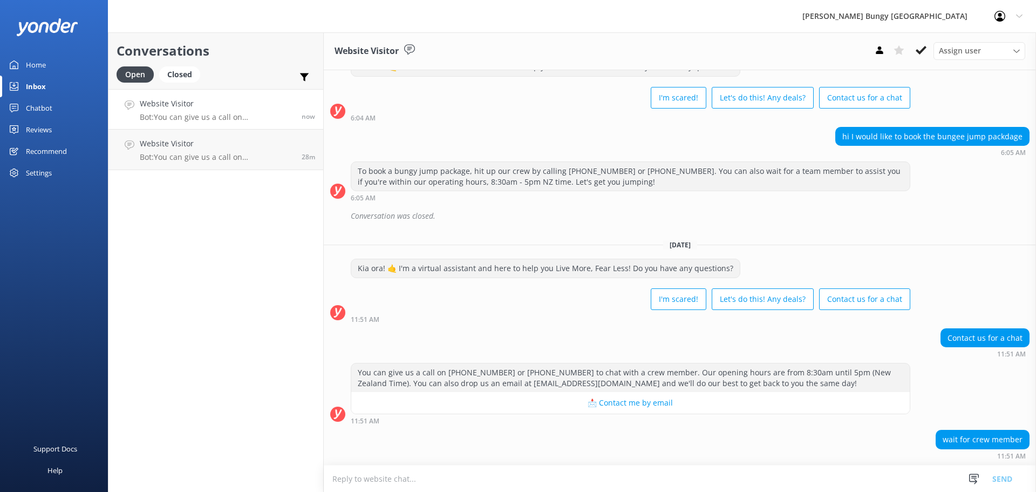
scroll to position [119, 0]
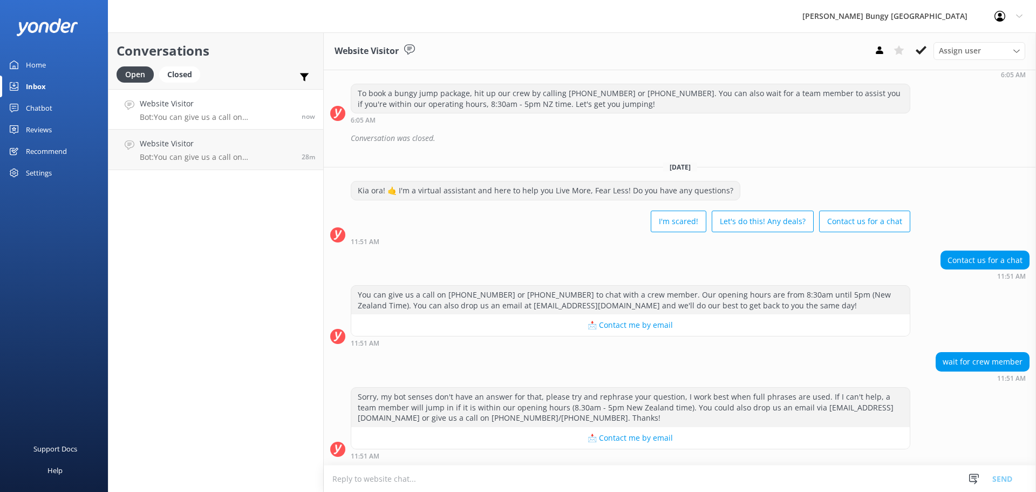
click at [798, 466] on textarea at bounding box center [680, 478] width 712 height 26
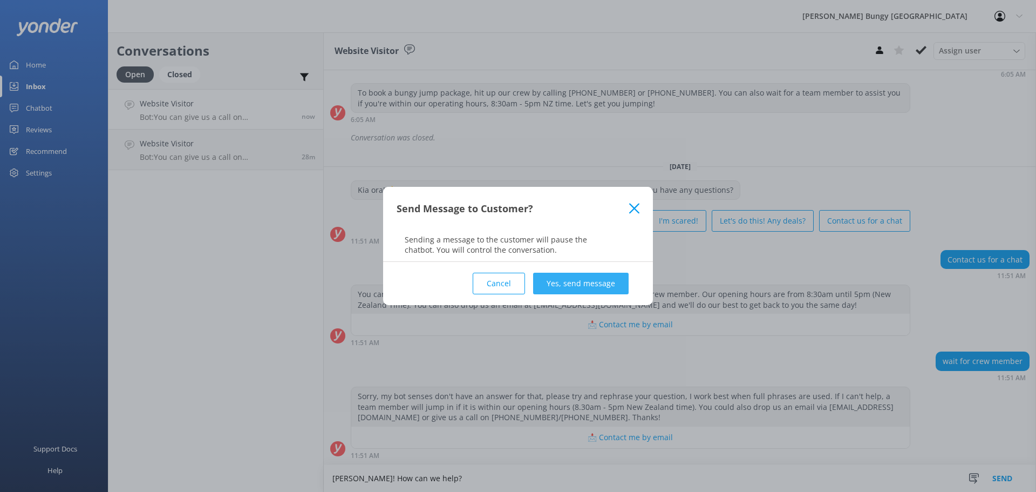
type textarea "[PERSON_NAME]! How can we help?"
click at [576, 287] on button "Yes, send message" at bounding box center [581, 283] width 96 height 22
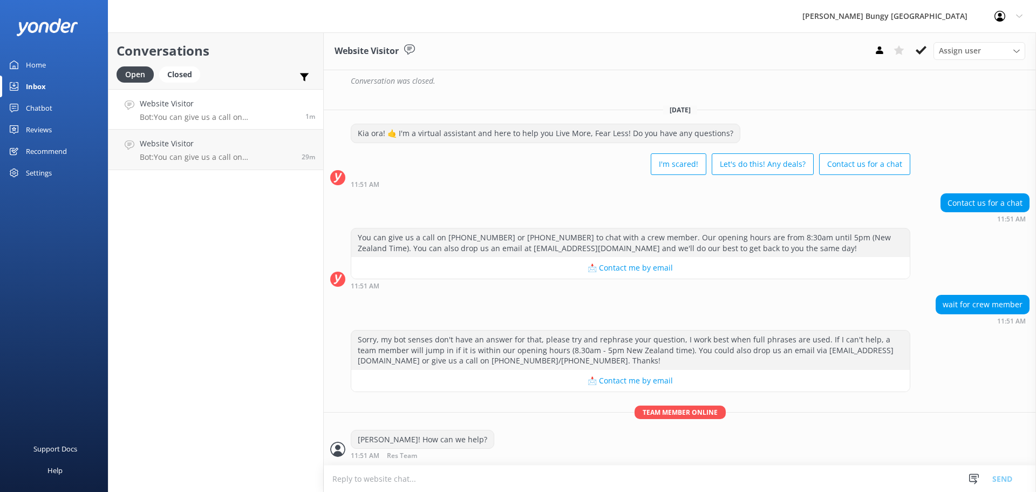
scroll to position [211, 0]
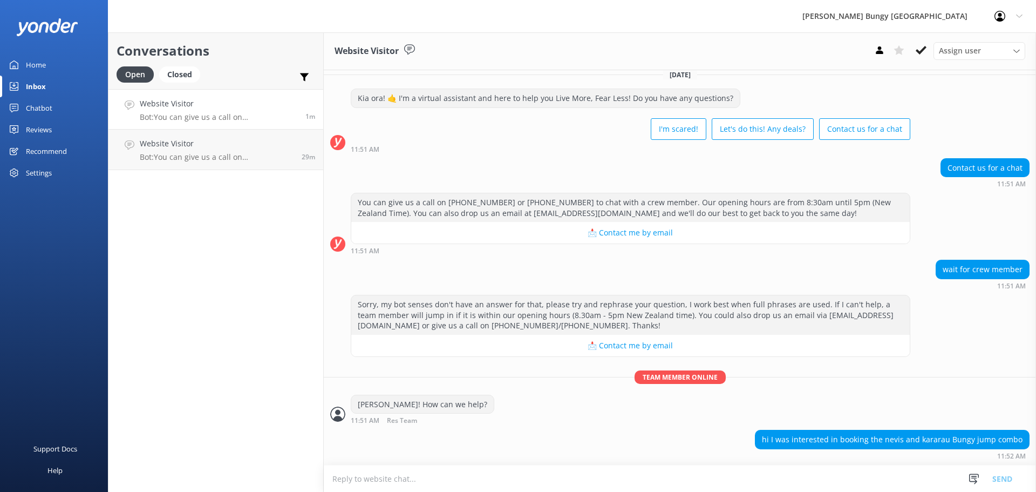
click at [884, 473] on textarea at bounding box center [680, 478] width 712 height 26
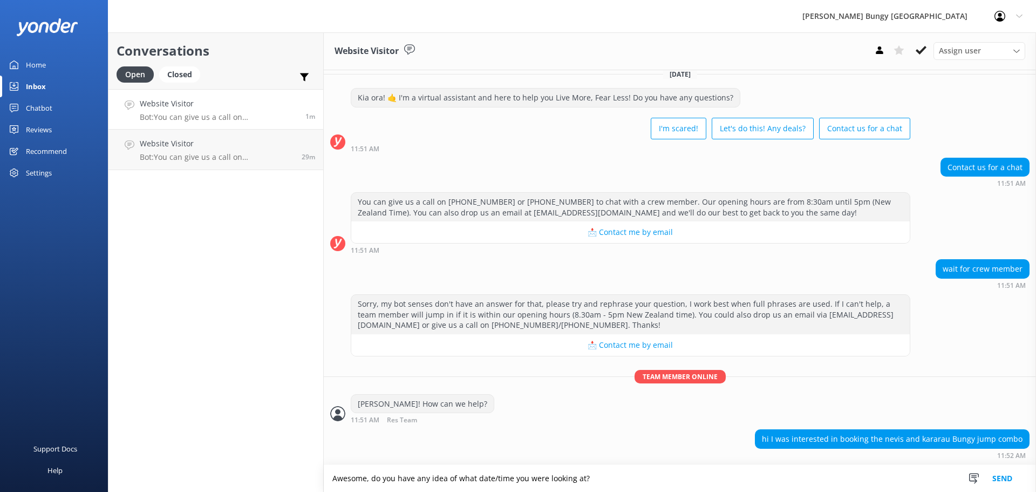
type textarea "Awesome, do you have any idea of what date/time you were looking at?"
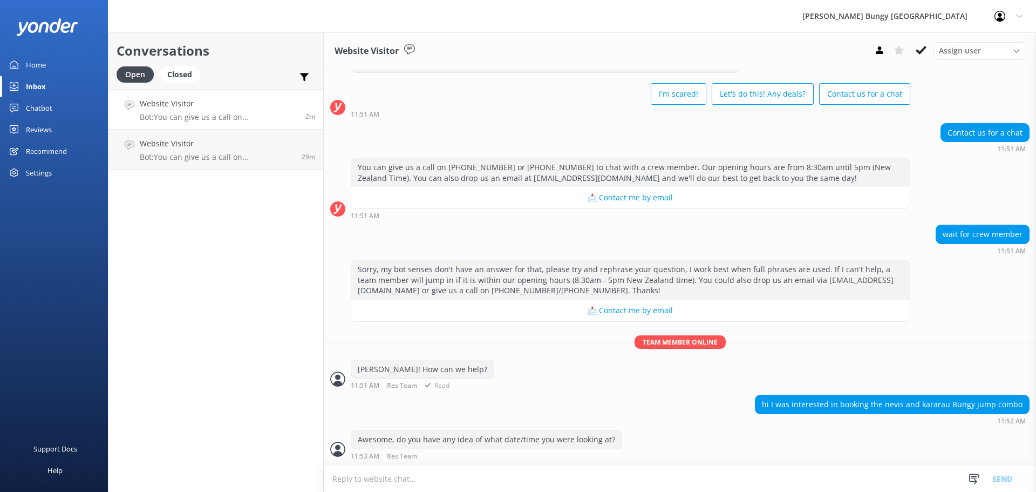
scroll to position [281, 0]
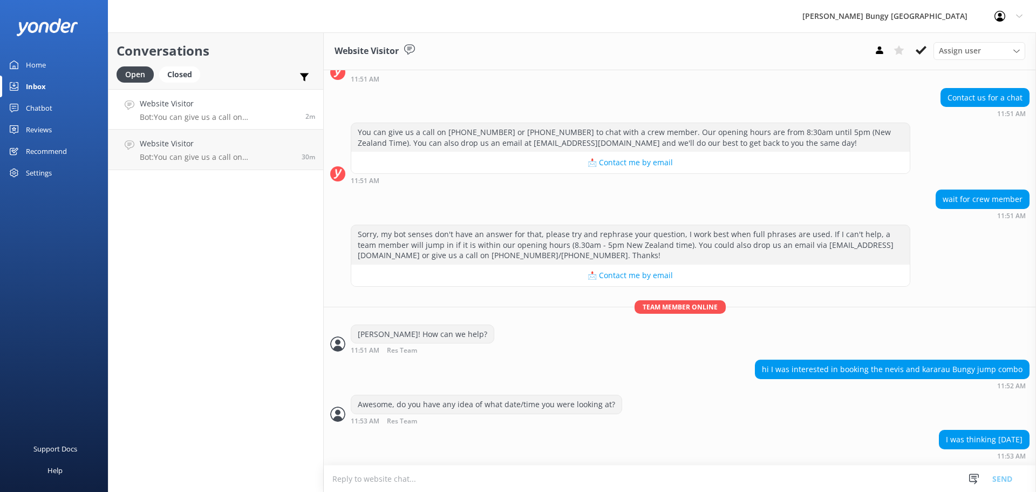
click at [482, 466] on textarea at bounding box center [680, 478] width 712 height 26
click at [788, 467] on textarea "Per" at bounding box center [680, 478] width 712 height 27
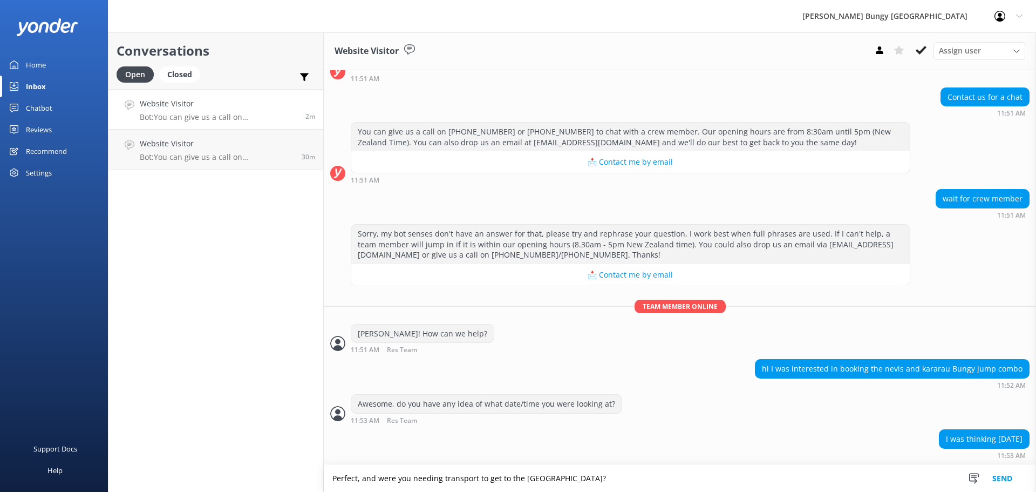
click at [524, 479] on textarea "Perfect, and were you needing transport to get to the [GEOGRAPHIC_DATA]?" at bounding box center [680, 478] width 712 height 27
click at [735, 484] on textarea "Perfect, and were you needing transport to get to the [GEOGRAPHIC_DATA]?" at bounding box center [680, 478] width 712 height 27
type textarea "Perfect, and were you needing transport to get to the [GEOGRAPHIC_DATA]?"
click at [1012, 485] on button "Send" at bounding box center [1002, 478] width 40 height 27
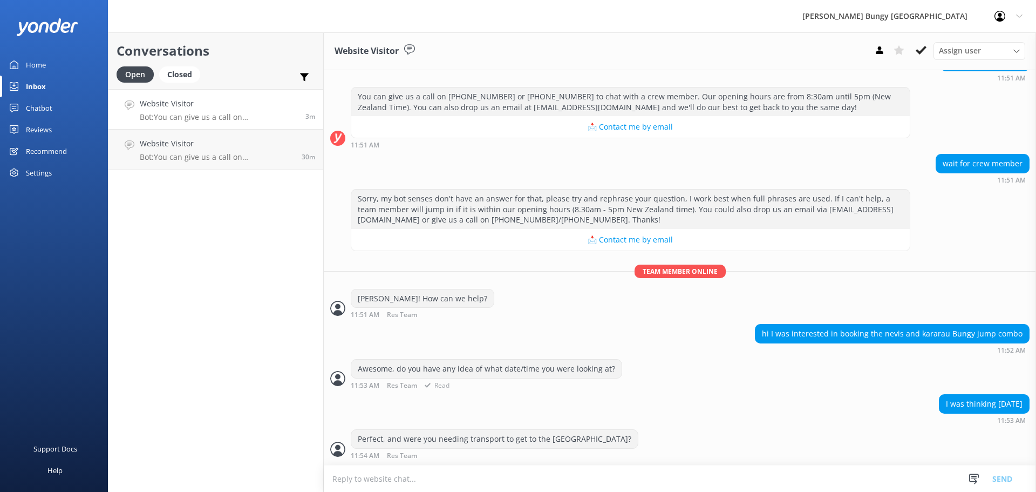
scroll to position [351, 0]
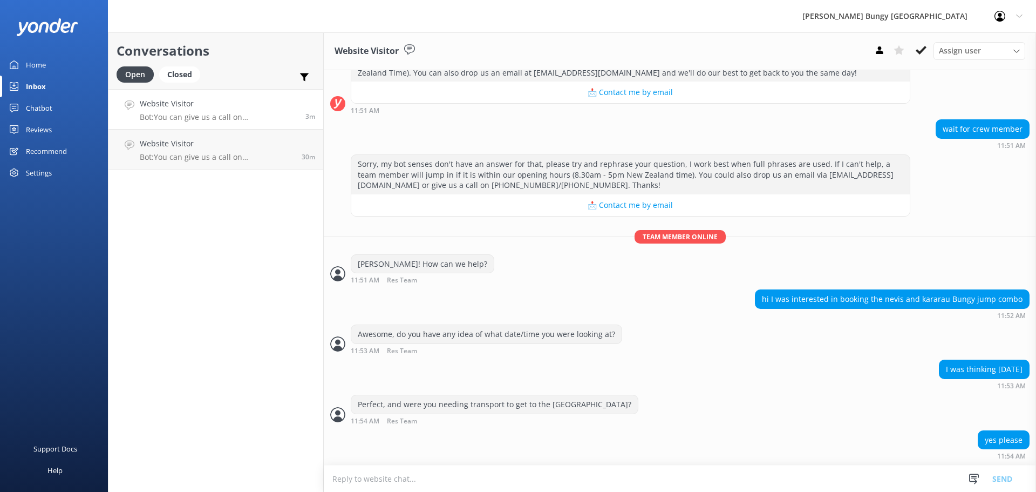
click at [415, 488] on textarea at bounding box center [680, 478] width 712 height 26
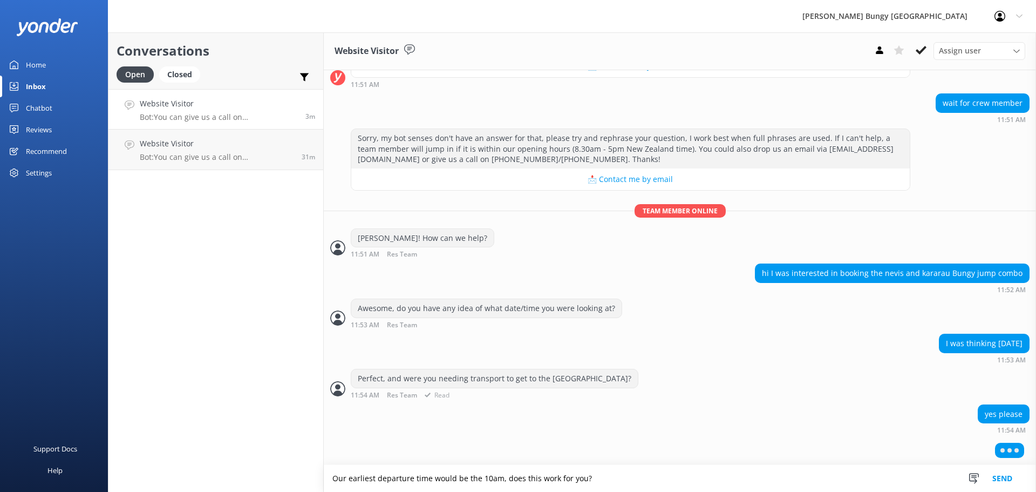
type textarea "Our earliest departure time would be the 10am, does this work for you?"
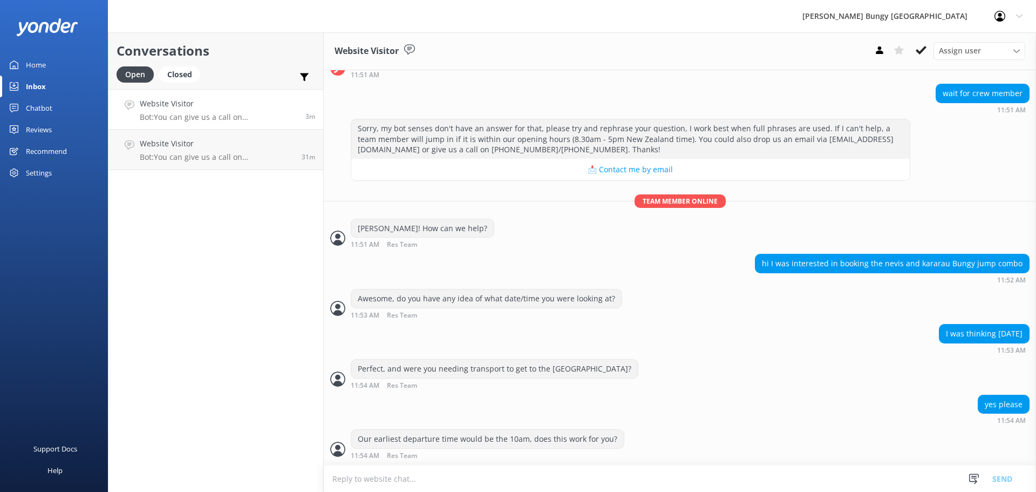
scroll to position [421, 0]
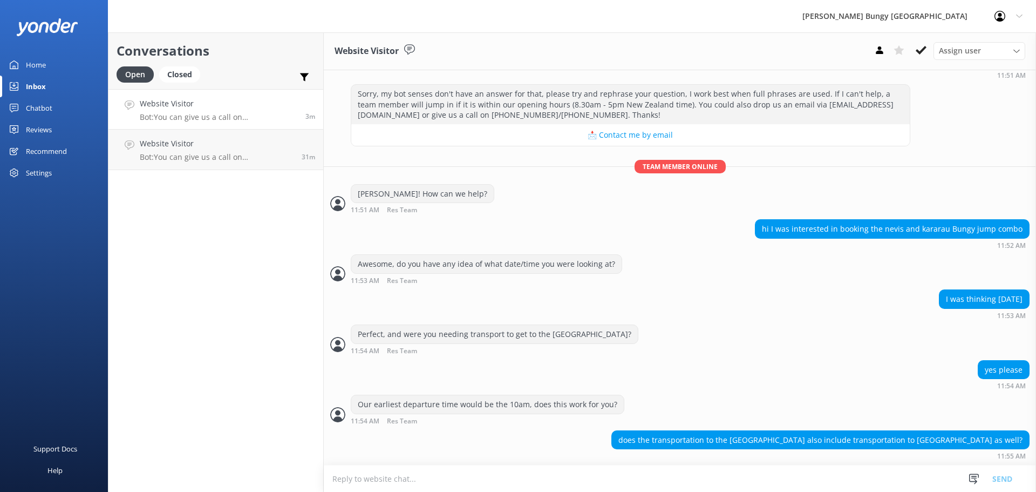
click at [713, 474] on textarea at bounding box center [680, 478] width 712 height 26
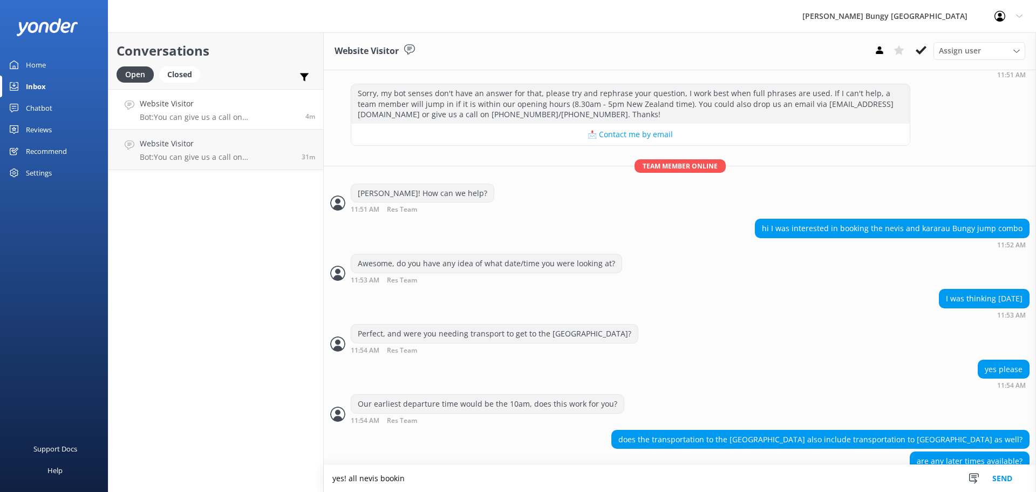
scroll to position [444, 0]
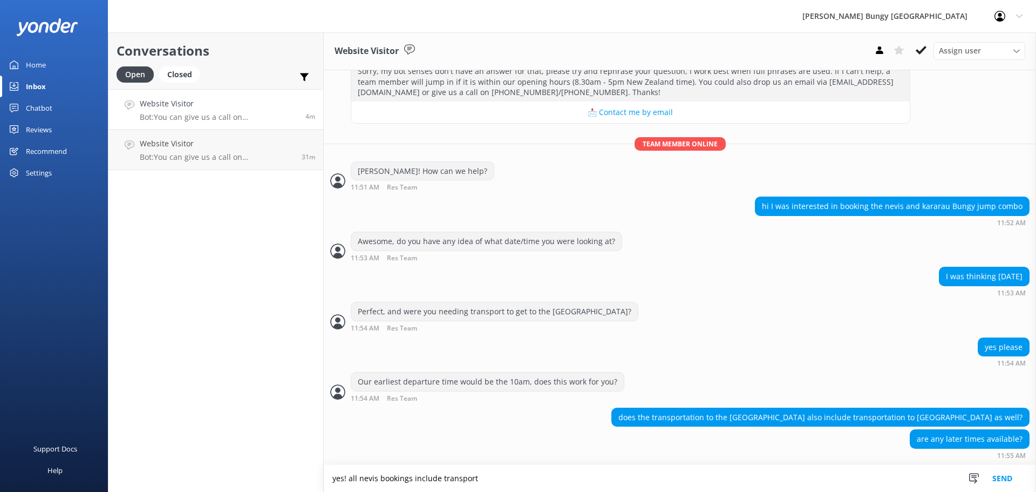
click at [363, 477] on textarea "yes! all nevis bookings include transport" at bounding box center [680, 478] width 712 height 27
click at [488, 481] on textarea "yes! all Nevis bookings include transport" at bounding box center [680, 478] width 712 height 27
click at [351, 477] on textarea "yes! all Nevis bookings include transport, I also have the 11:20am, 12:40pm, an…" at bounding box center [680, 478] width 712 height 27
type textarea "yes! All Nevis bookings include transport, I also have the 11:20am, 12:40pm, an…"
click at [1012, 476] on button "Send" at bounding box center [1002, 478] width 40 height 27
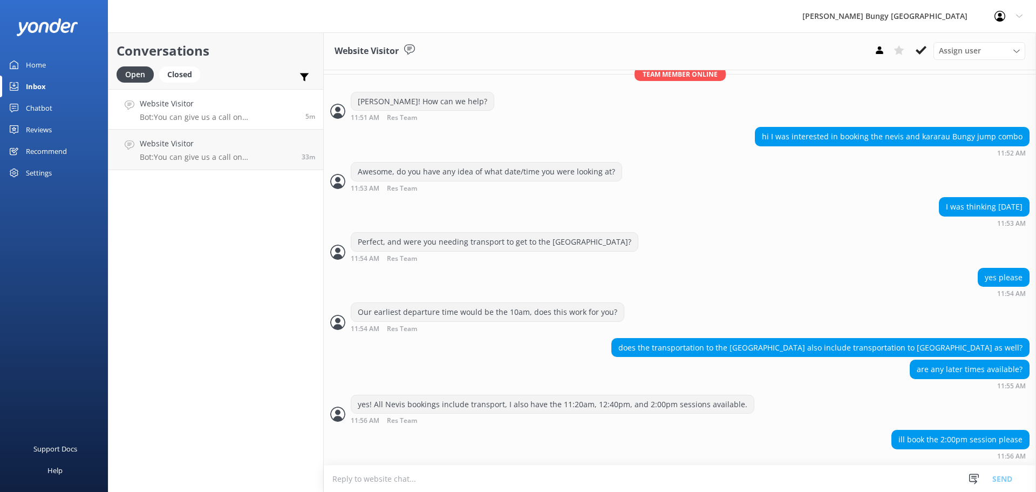
scroll to position [539, 0]
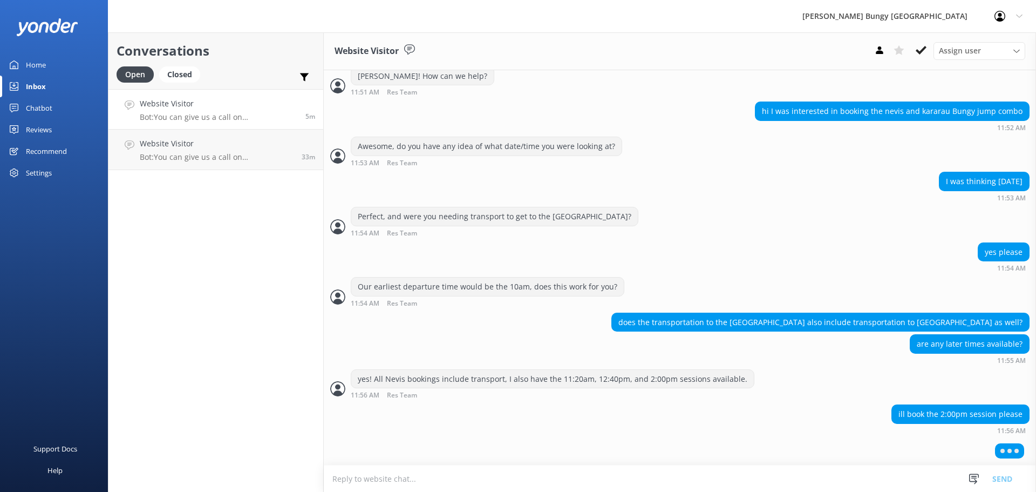
click at [710, 480] on textarea at bounding box center [680, 478] width 712 height 26
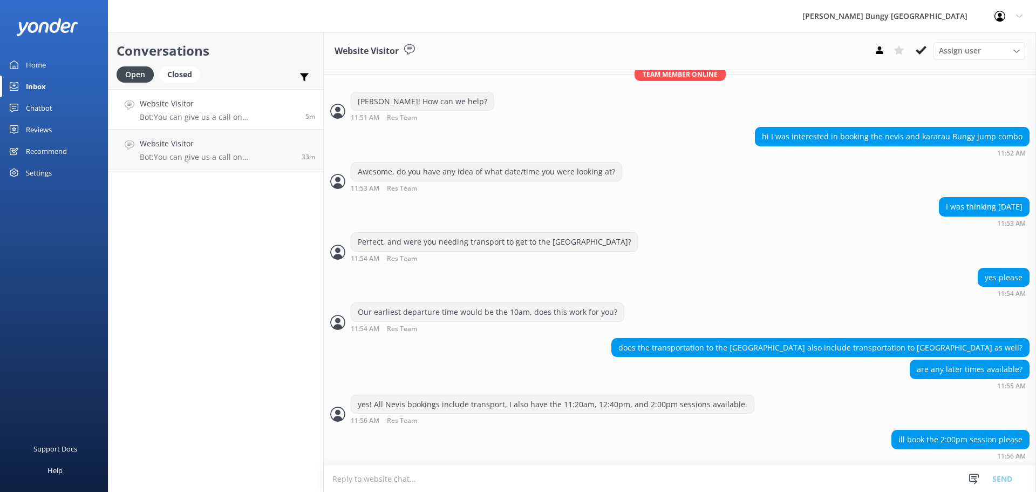
scroll to position [514, 0]
click at [738, 487] on textarea at bounding box center [680, 478] width 712 height 26
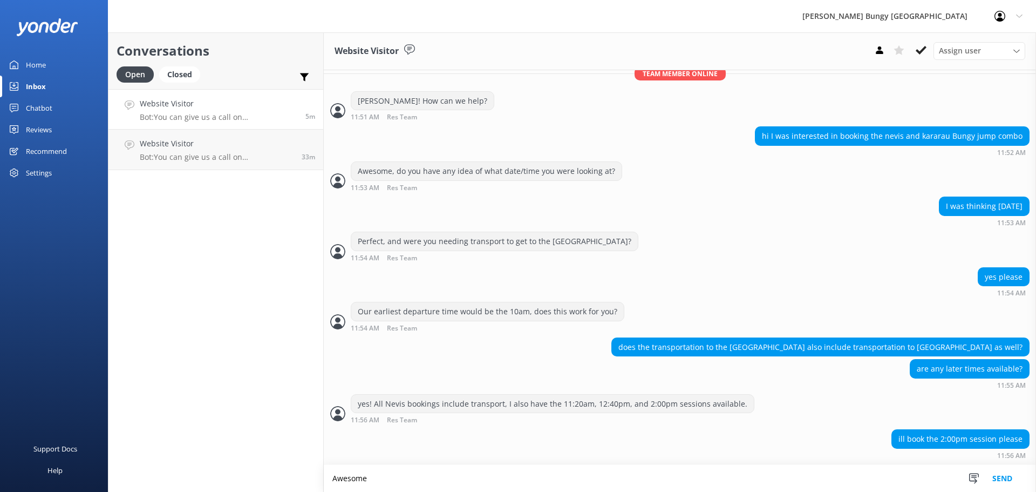
scroll to position [549, 0]
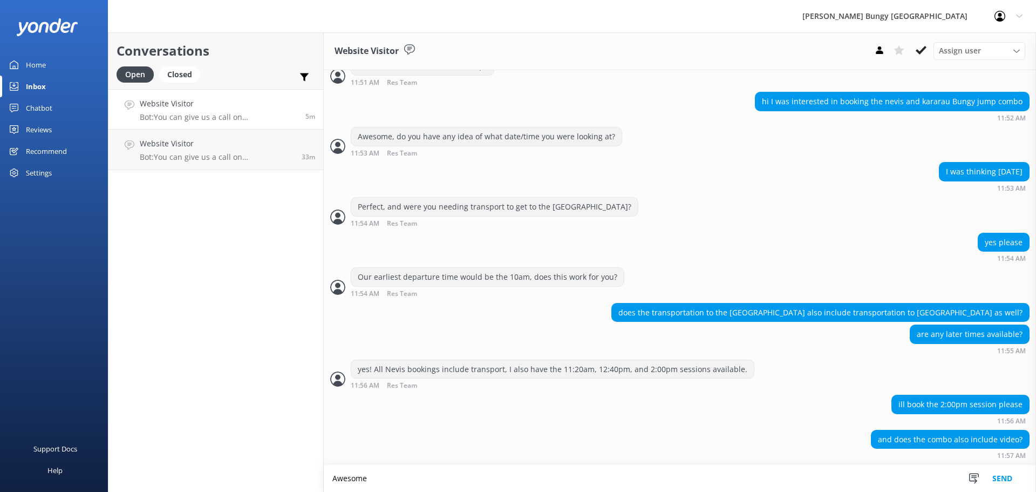
drag, startPoint x: 390, startPoint y: 487, endPoint x: 274, endPoint y: 479, distance: 116.3
click at [274, 479] on div "Conversations Open Closed Important Assigned to me Unassigned Website Visitor B…" at bounding box center [572, 261] width 928 height 459
click at [366, 483] on textarea "Unfortantely" at bounding box center [680, 478] width 712 height 27
type textarea "Unfortunately, I've just"
drag, startPoint x: 449, startPoint y: 479, endPoint x: 248, endPoint y: 474, distance: 201.3
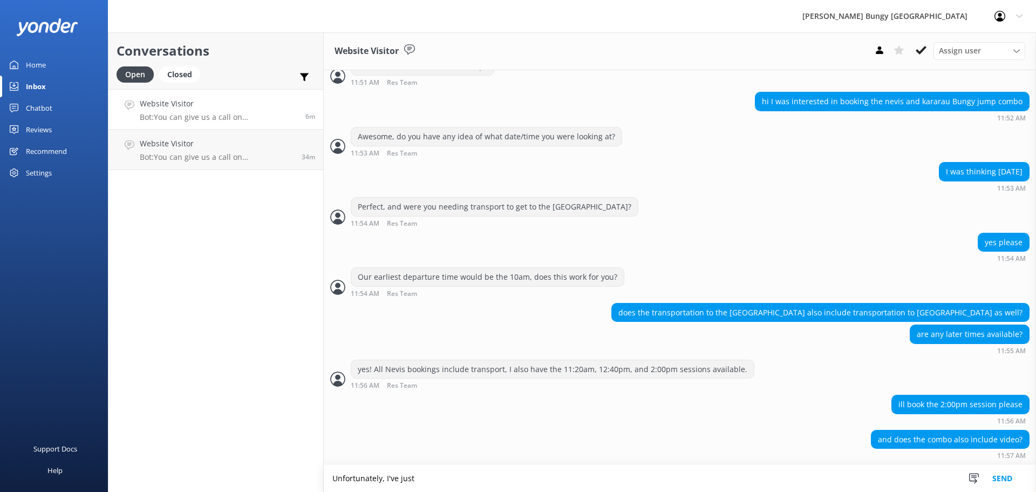
click at [248, 474] on div "Conversations Open Closed Important Assigned to me Unassigned Website Visitor B…" at bounding box center [572, 261] width 928 height 459
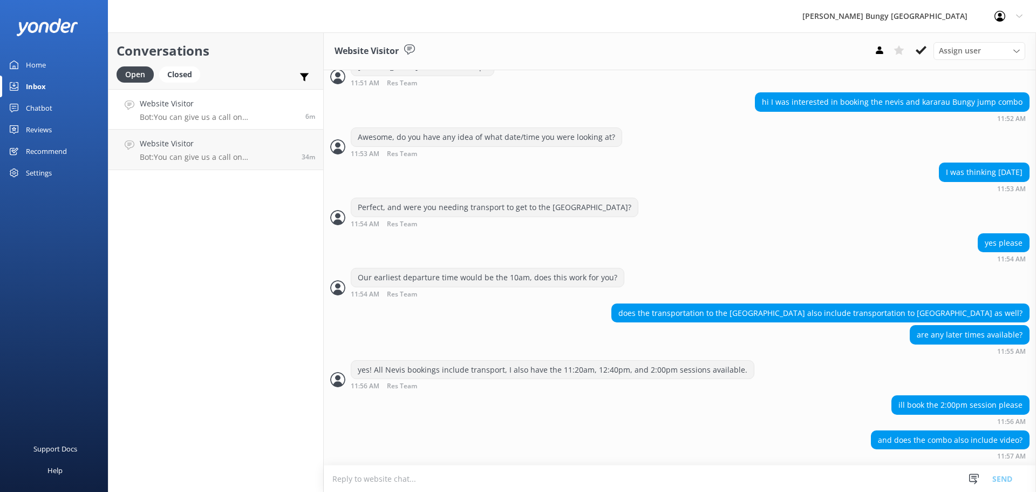
click at [509, 487] on textarea at bounding box center [680, 478] width 712 height 26
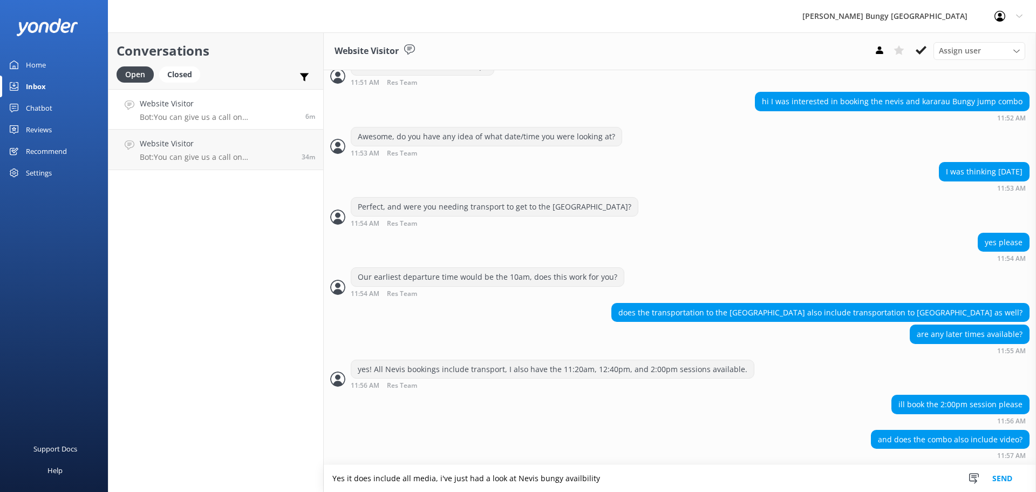
click at [444, 479] on textarea "Yes it does include all media, i've just had a look at Nevis bungy availbility" at bounding box center [680, 478] width 712 height 27
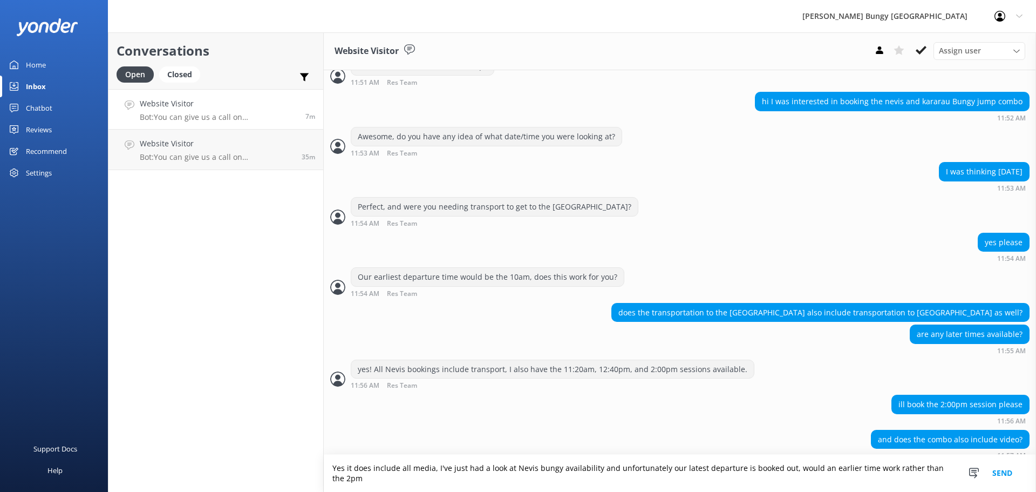
scroll to position [559, 0]
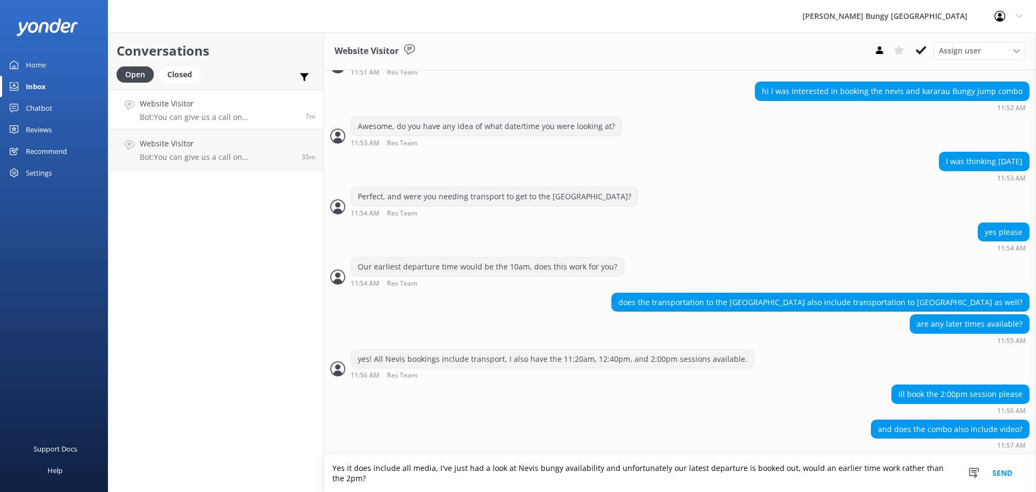
type textarea "Yes it does include all media, I've just had a look at Nevis bungy availability…"
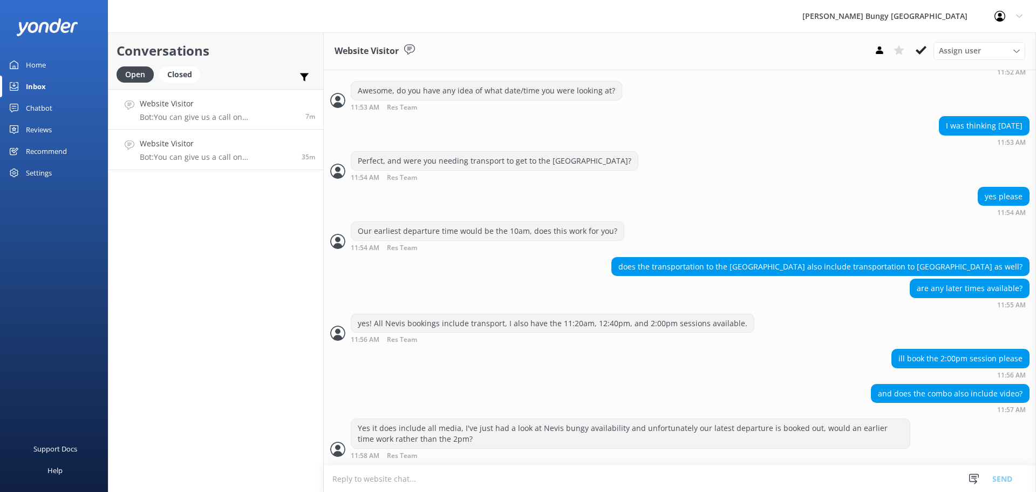
scroll to position [620, 0]
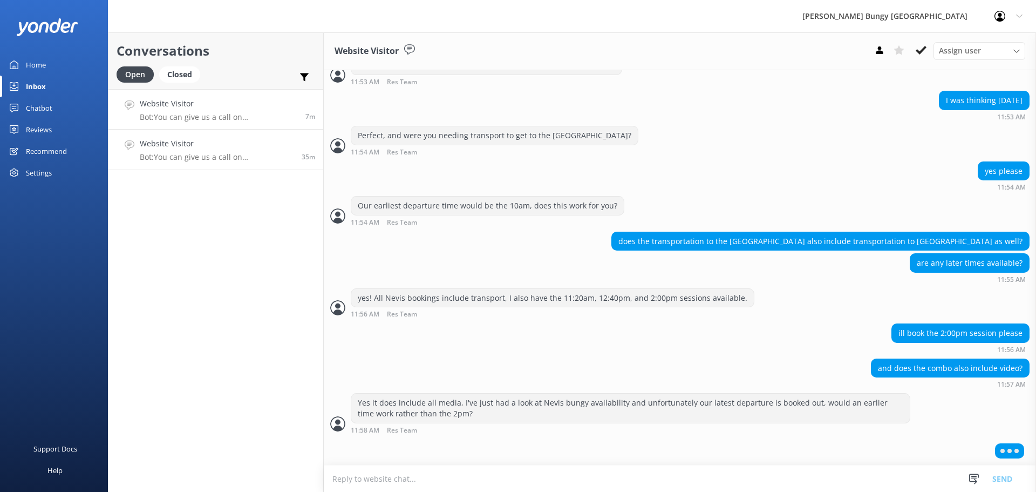
click at [255, 159] on p "Bot: You can give us a call on [PHONE_NUMBER] or [PHONE_NUMBER] to chat with a …" at bounding box center [217, 157] width 154 height 10
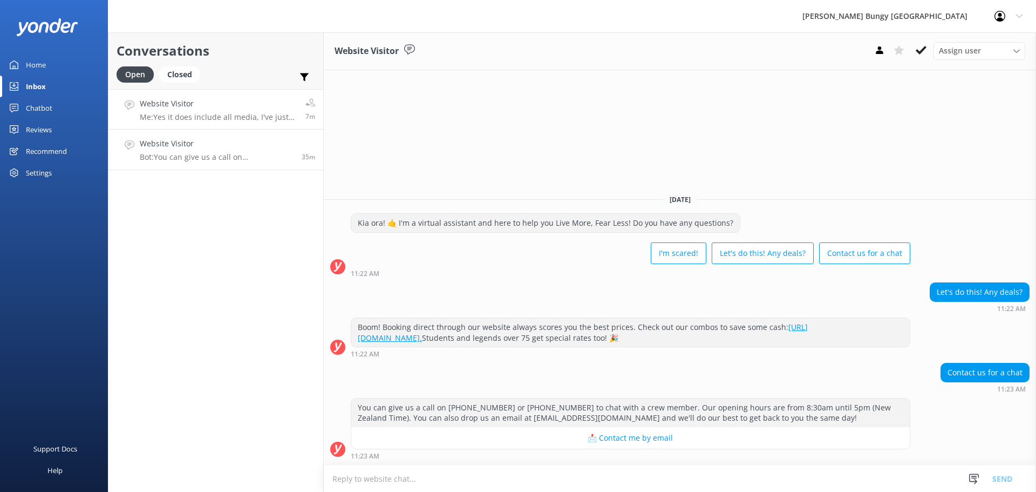
click at [250, 113] on p "Me: Yes it does include all media, I've just had a look at Nevis bungy availabi…" at bounding box center [219, 117] width 158 height 10
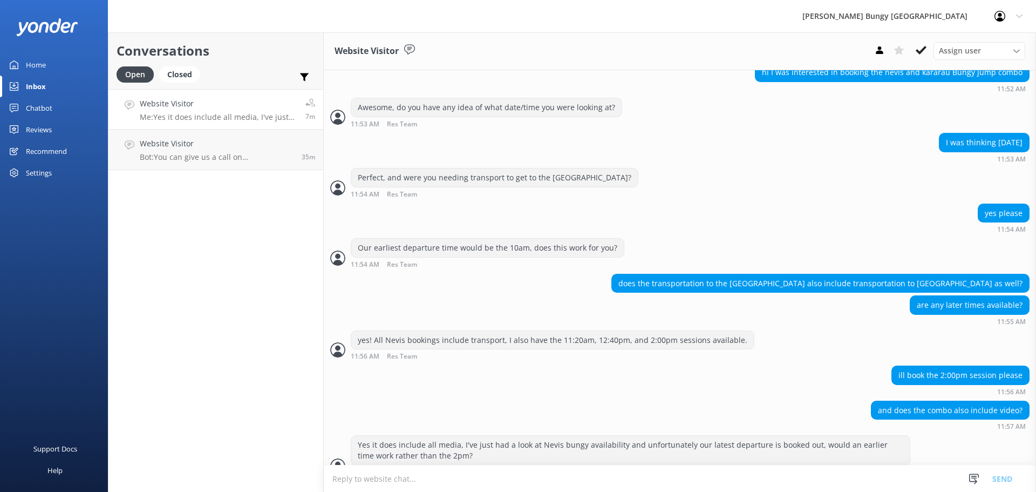
scroll to position [620, 0]
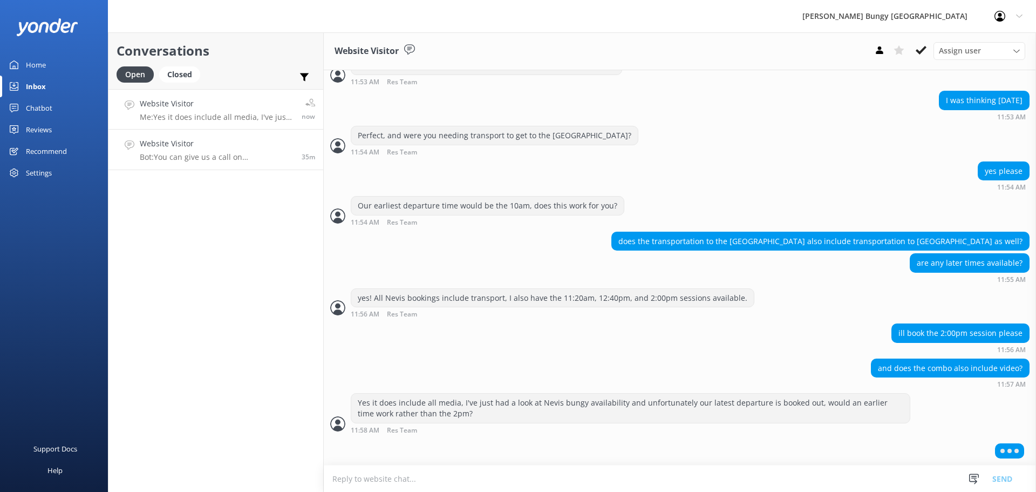
click at [234, 139] on h4 "Website Visitor" at bounding box center [217, 144] width 154 height 12
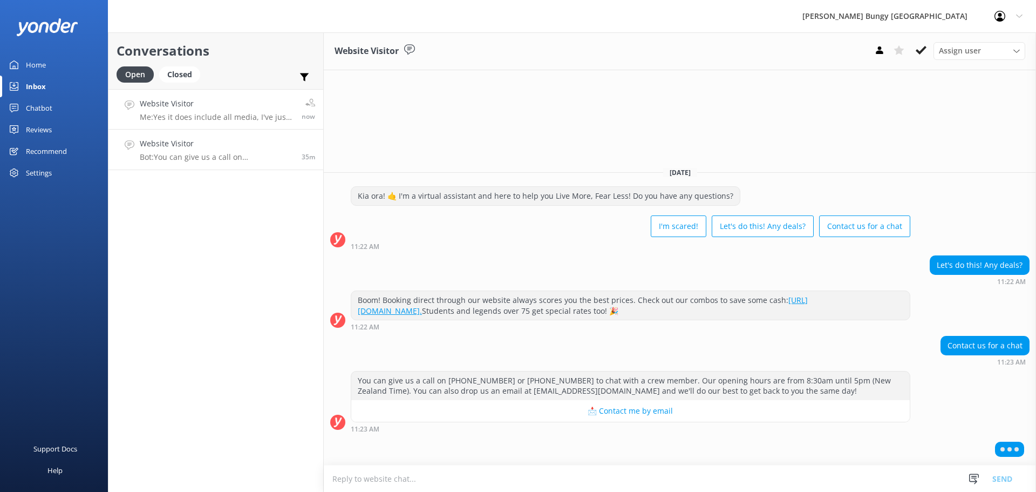
click at [234, 122] on link "Website Visitor Me: Yes it does include all media, I've just had a look at Nevi…" at bounding box center [215, 109] width 215 height 40
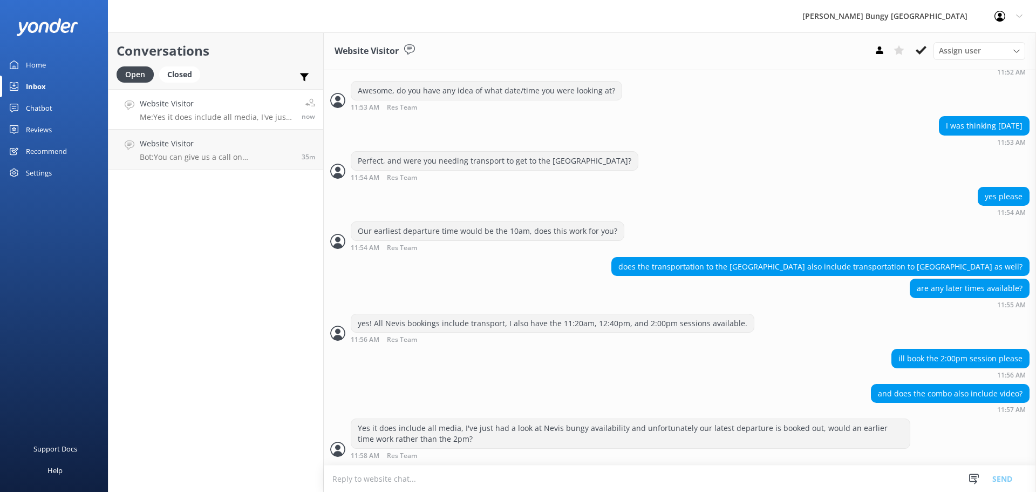
scroll to position [629, 0]
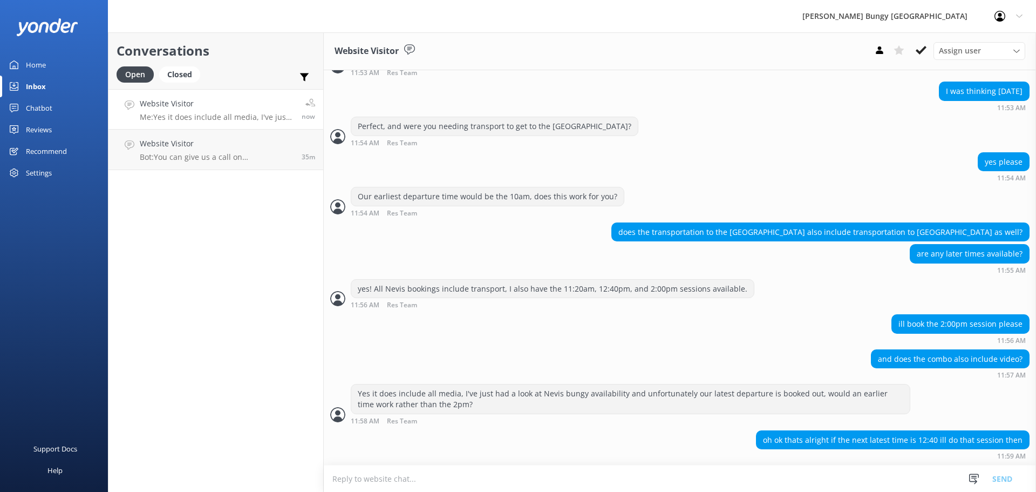
drag, startPoint x: 447, startPoint y: 490, endPoint x: 452, endPoint y: 487, distance: 6.3
click at [447, 490] on textarea at bounding box center [680, 478] width 712 height 26
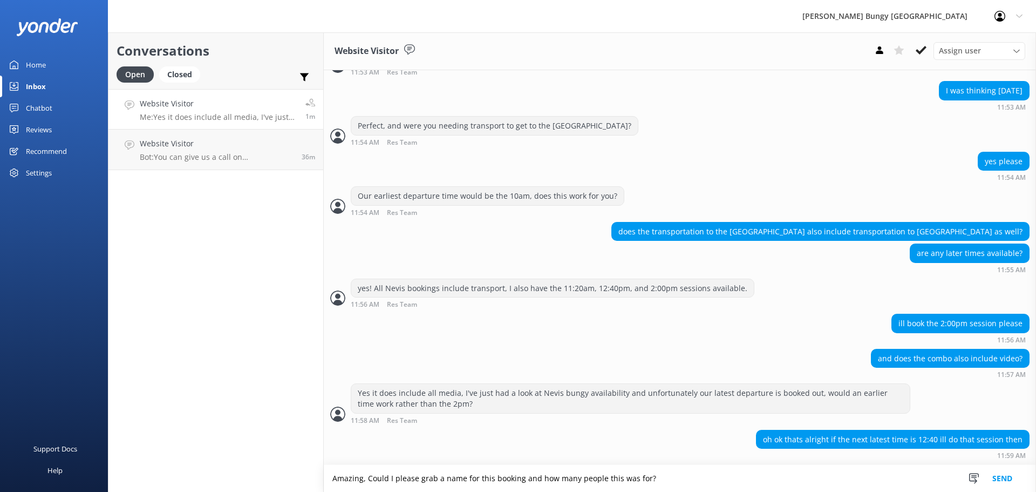
type textarea "Amazing, Could I please grab a name for this booking and how many people this w…"
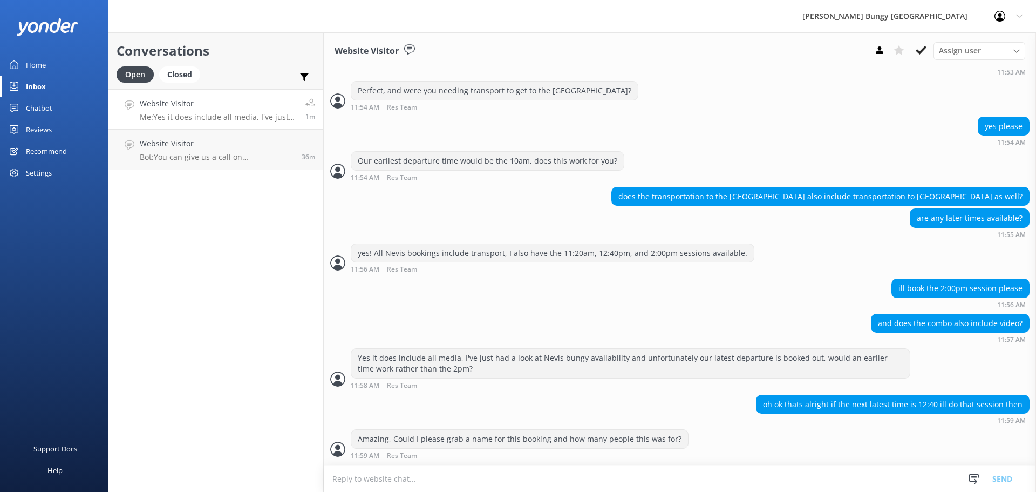
scroll to position [699, 0]
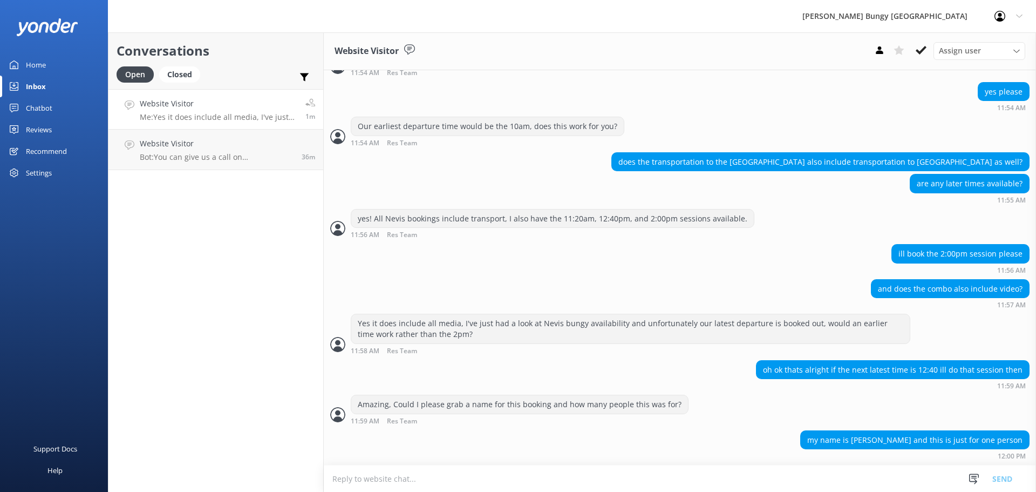
click at [358, 480] on textarea at bounding box center [680, 478] width 712 height 26
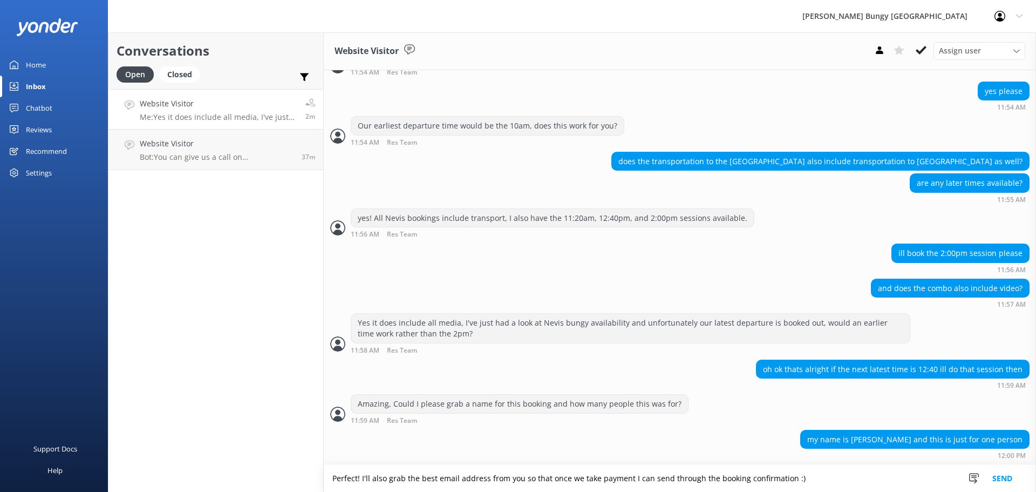
type textarea "Perfect! I'll also grab the best email address from you so that once we take pa…"
click at [1012, 476] on button "Send" at bounding box center [1002, 478] width 40 height 27
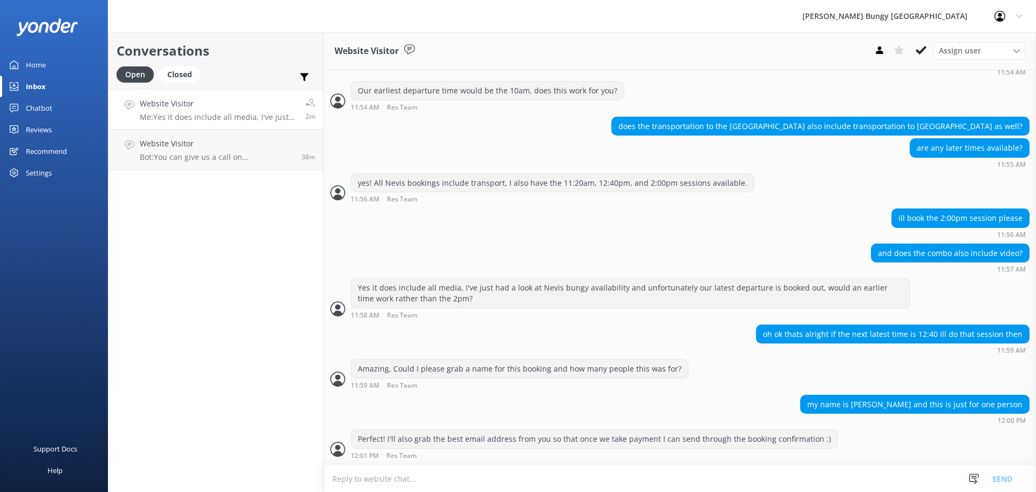
scroll to position [769, 0]
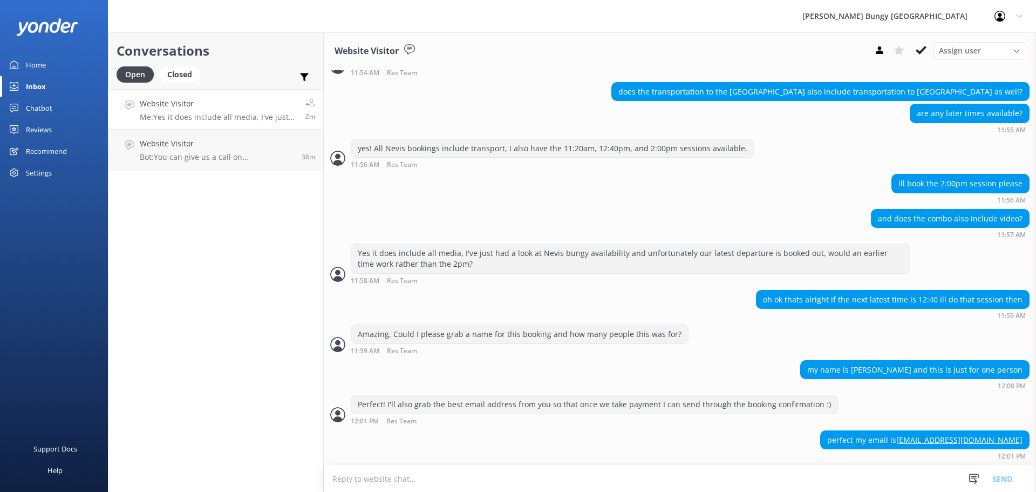
click at [464, 481] on textarea at bounding box center [680, 478] width 712 height 26
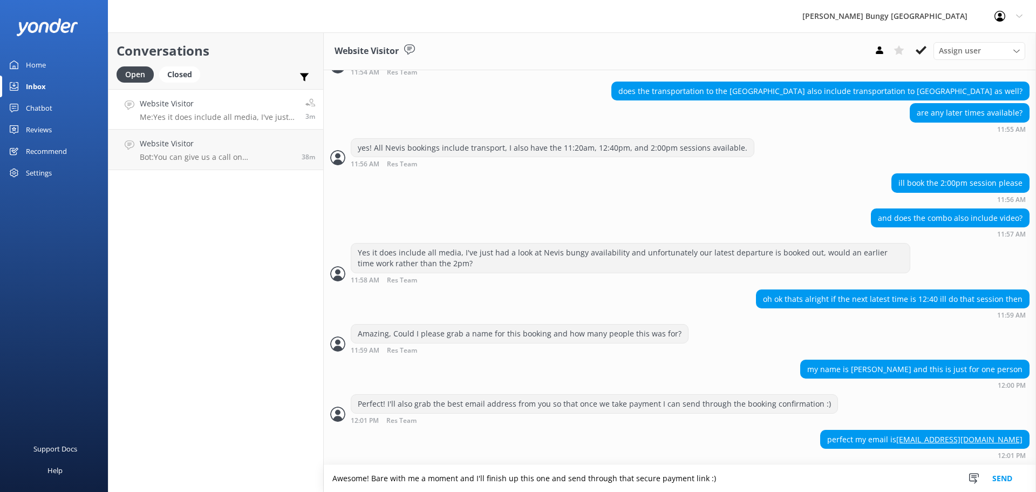
type textarea "Awesome! Bare with me a moment and I'll finish up this one and send through tha…"
click at [999, 474] on button "Send" at bounding box center [1002, 478] width 40 height 27
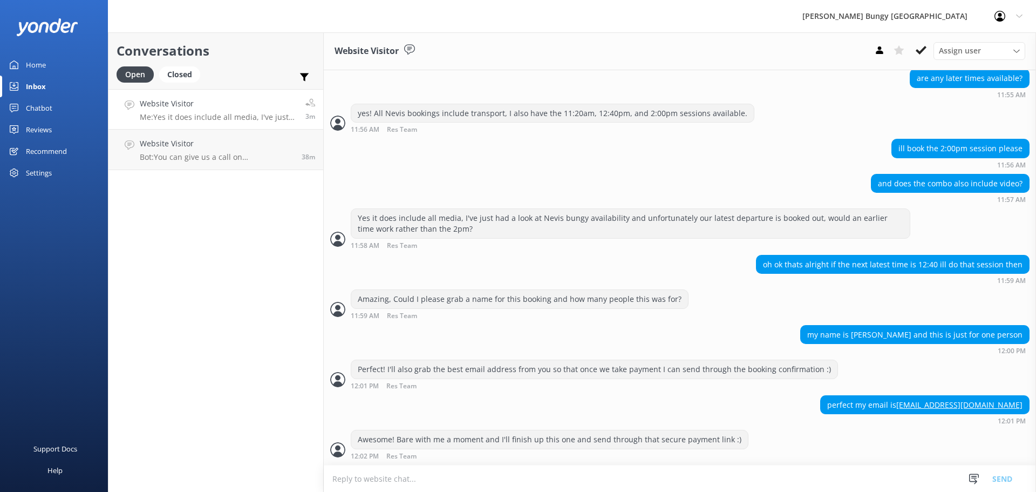
scroll to position [805, 0]
drag, startPoint x: 911, startPoint y: 407, endPoint x: 1023, endPoint y: 413, distance: 111.8
click at [1023, 413] on div "perfect my email is [EMAIL_ADDRESS][DOMAIN_NAME] 12:01 PM" at bounding box center [680, 409] width 712 height 30
copy link "[EMAIL_ADDRESS][DOMAIN_NAME]"
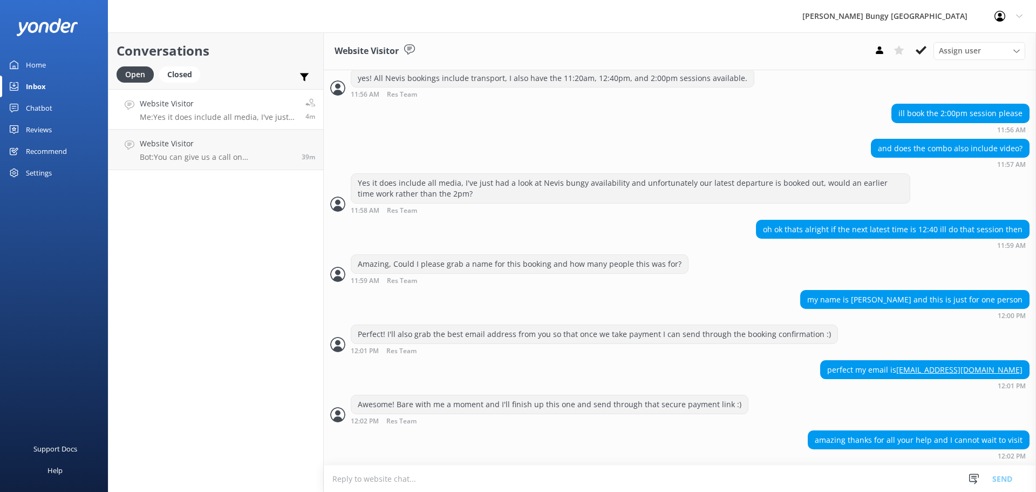
click at [672, 450] on div "amazing thanks for all your help and I cannot wait to visit 12:02 PM" at bounding box center [680, 445] width 712 height 30
click at [877, 53] on use at bounding box center [879, 50] width 7 height 8
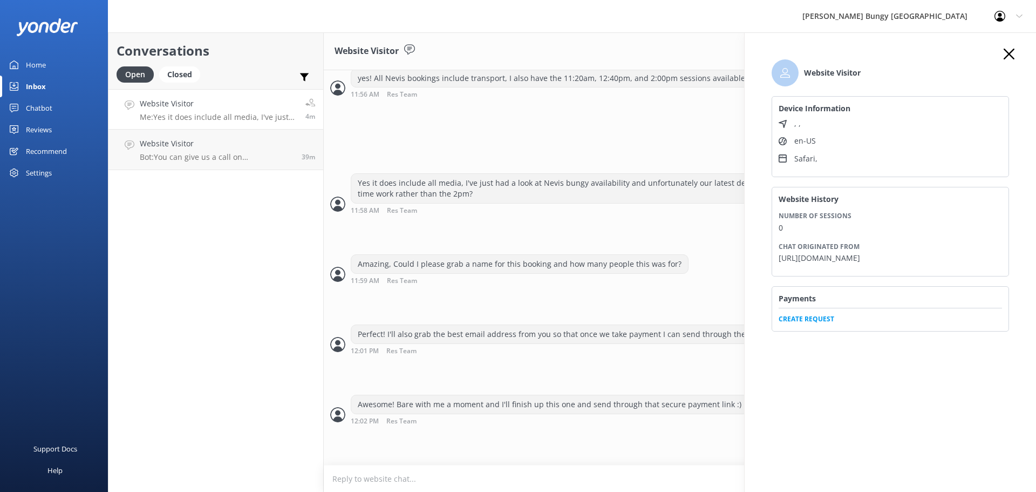
click at [833, 324] on span "Create Request" at bounding box center [890, 316] width 223 height 16
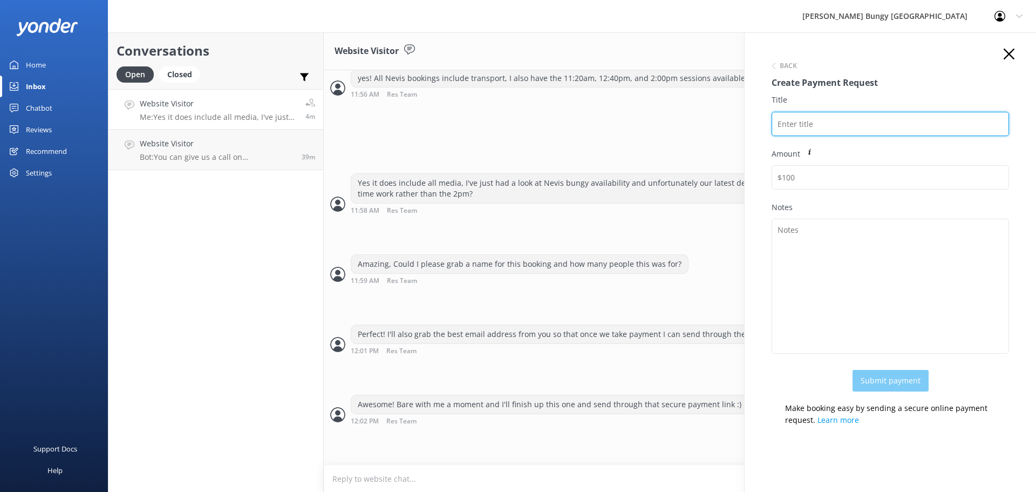
click at [871, 119] on input "Title" at bounding box center [890, 124] width 237 height 24
drag, startPoint x: 927, startPoint y: 121, endPoint x: 687, endPoint y: 136, distance: 240.5
click at [687, 136] on div "Conversations Open Closed Important Assigned to me Unassigned Website Visitor M…" at bounding box center [572, 261] width 928 height 459
type input "Nevis & Kawarau bungy combo- [PERSON_NAME]"
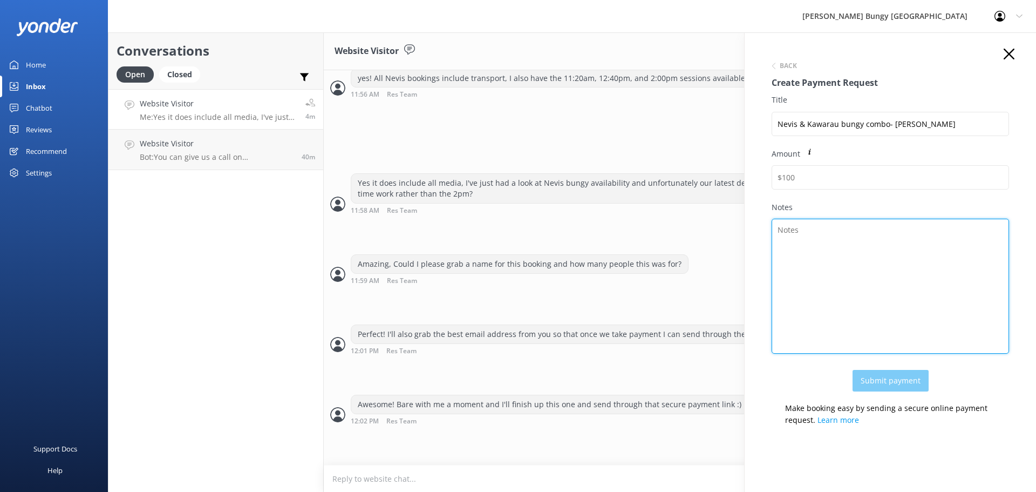
click at [908, 260] on textarea "Notes" at bounding box center [890, 286] width 237 height 135
paste textarea "Nevis & Kawarau bungy combo- [PERSON_NAME]"
type textarea "Nevis & Kawarau bungy combo- [PERSON_NAME]"
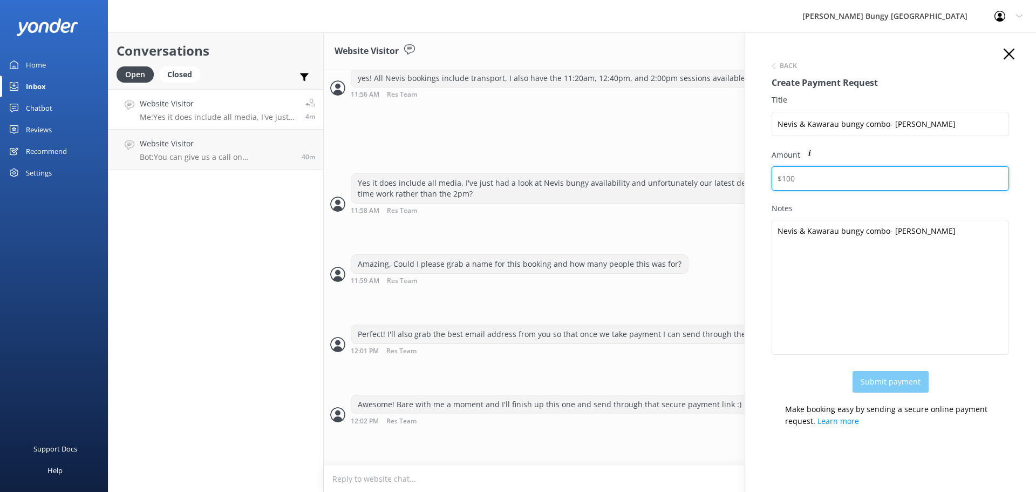
click at [944, 168] on input "Amount" at bounding box center [890, 178] width 237 height 24
type input "615"
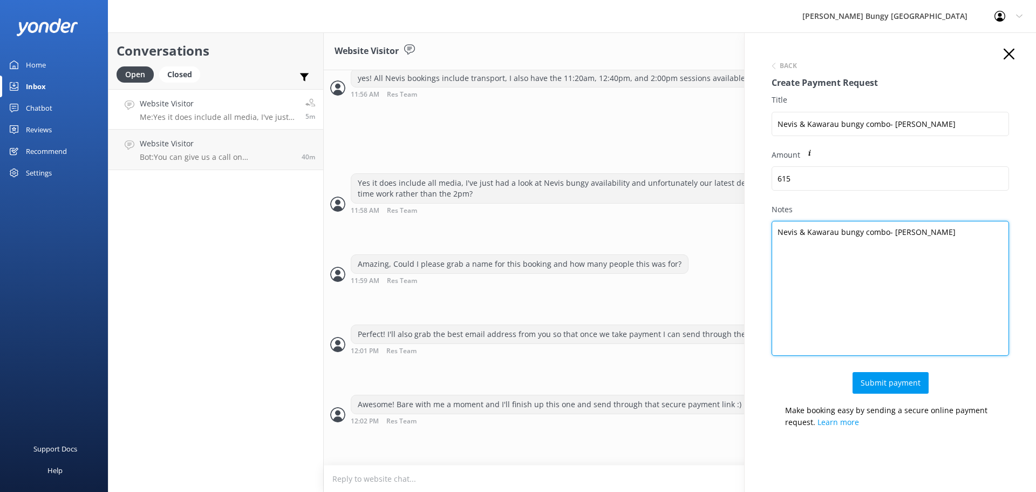
click at [949, 235] on textarea "Nevis & Kawarau bungy combo- [PERSON_NAME]" at bounding box center [890, 288] width 237 height 135
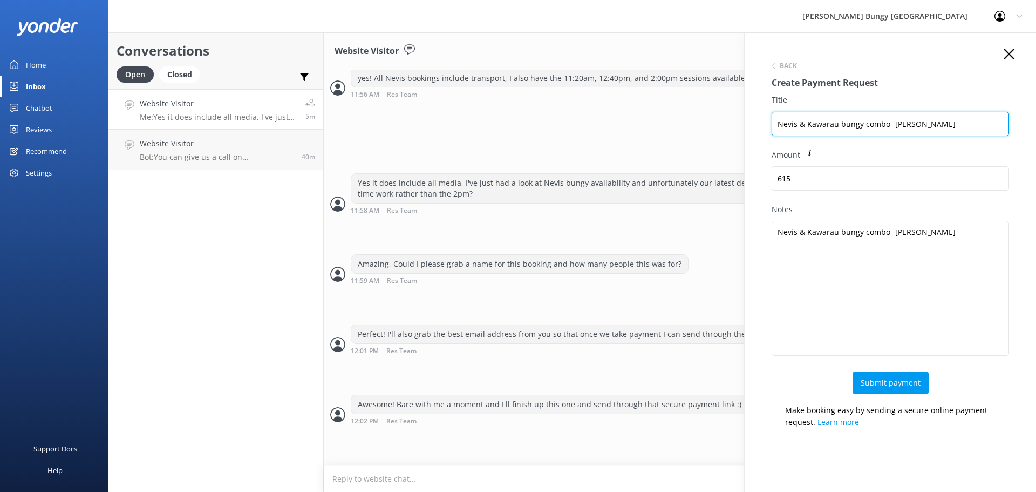
click at [940, 124] on input "Nevis & Kawarau bungy combo- [PERSON_NAME]" at bounding box center [890, 124] width 237 height 24
drag, startPoint x: 911, startPoint y: 123, endPoint x: 958, endPoint y: 124, distance: 46.9
click at [957, 124] on input "Nevis & Kawarau bungy combo- [PERSON_NAME] #2453911" at bounding box center [890, 124] width 237 height 24
type input "Nevis & Kawarau bungy combo- [PERSON_NAME] #2453911"
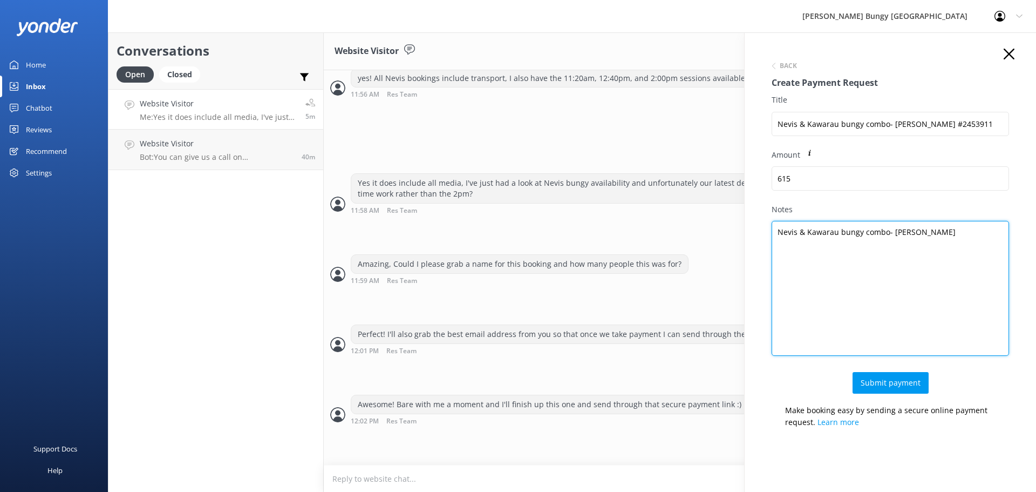
click at [944, 231] on textarea "Nevis & Kawarau bungy combo- [PERSON_NAME]" at bounding box center [890, 288] width 237 height 135
paste textarea "#2453911"
type textarea "Nevis & Kawarau bungy combo- [PERSON_NAME] #2453911"
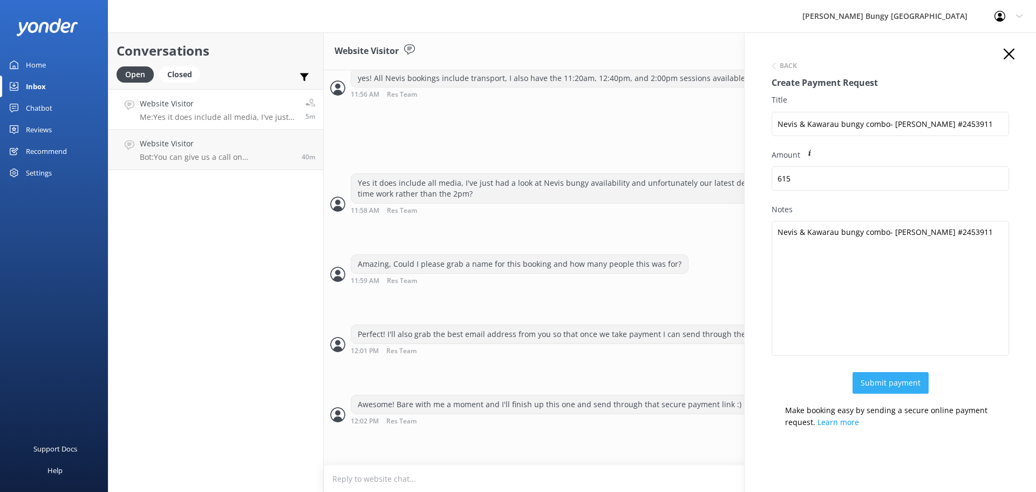
click at [884, 386] on button "Submit payment" at bounding box center [890, 383] width 76 height 22
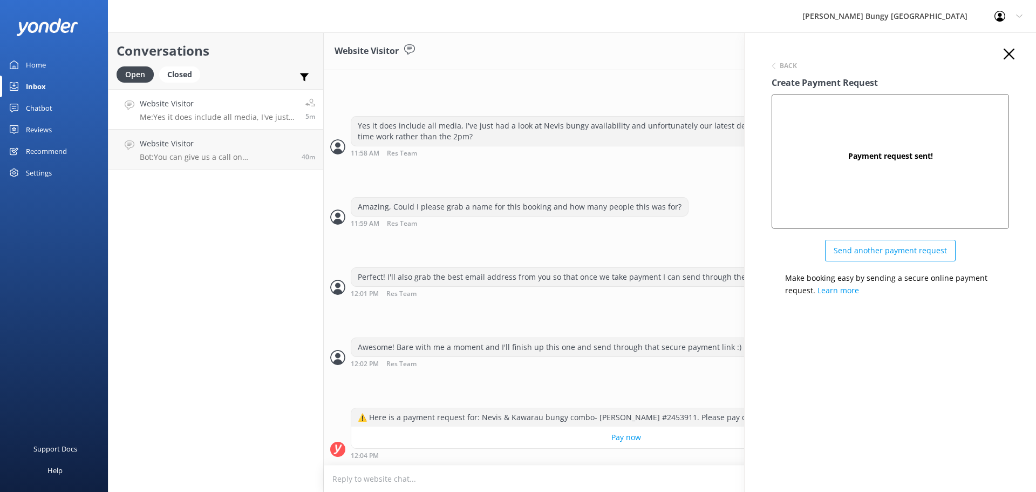
scroll to position [907, 0]
click at [1006, 51] on use "button" at bounding box center [1009, 54] width 11 height 11
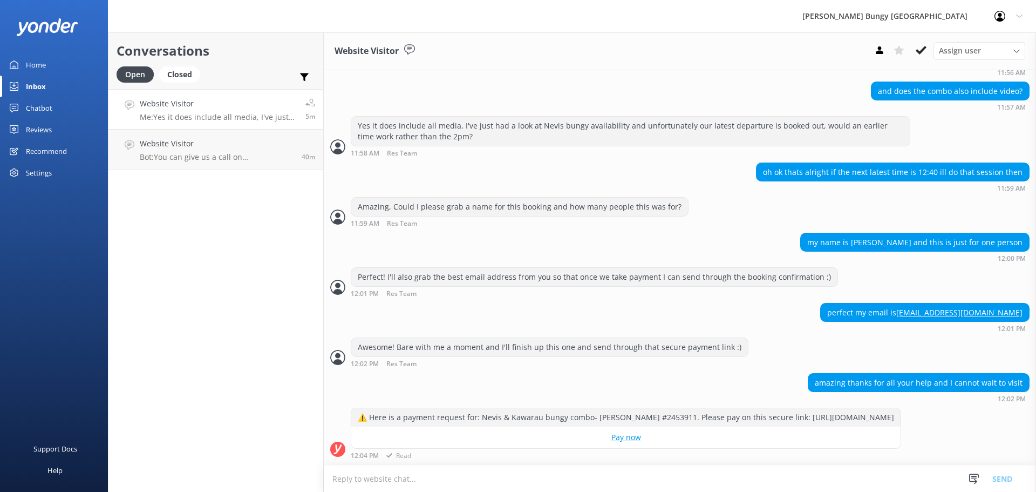
click at [629, 436] on link "Pay now" at bounding box center [625, 437] width 549 height 22
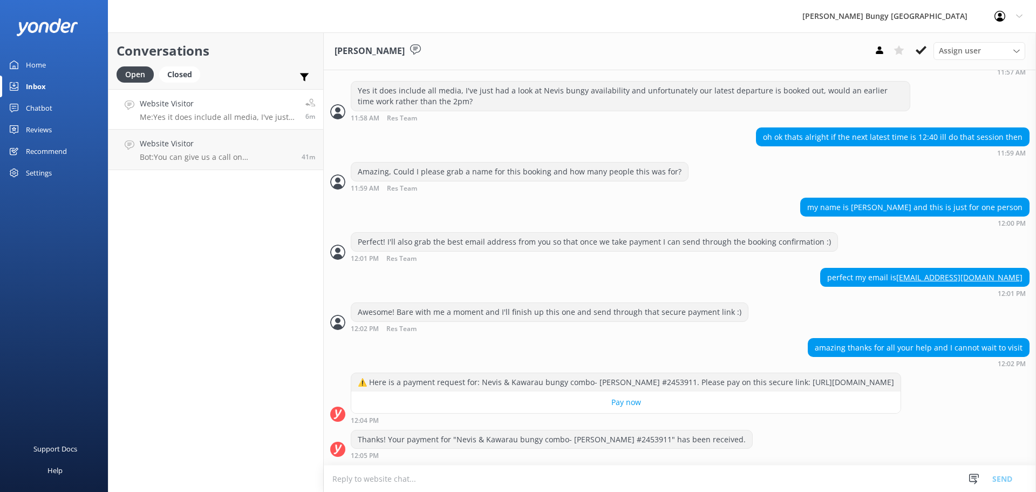
scroll to position [943, 0]
click at [363, 483] on textarea at bounding box center [680, 478] width 712 height 26
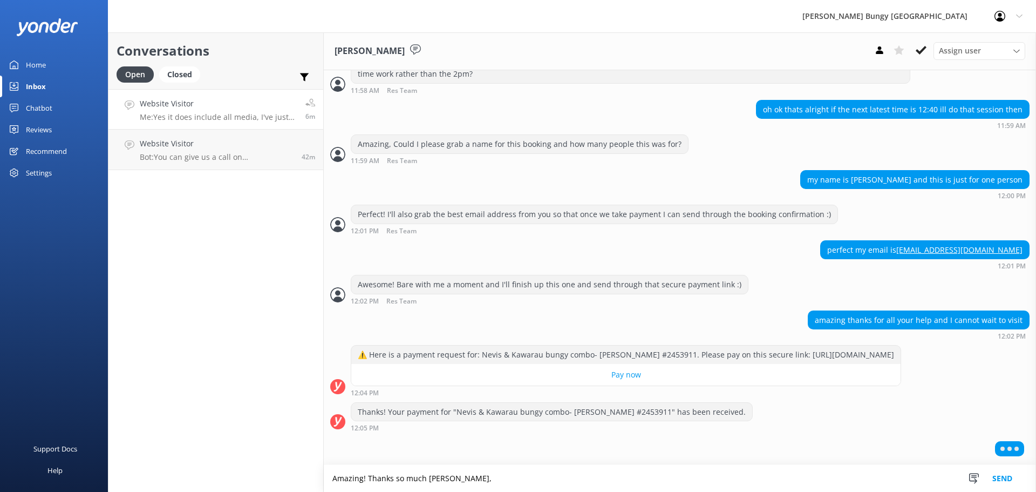
scroll to position [943, 0]
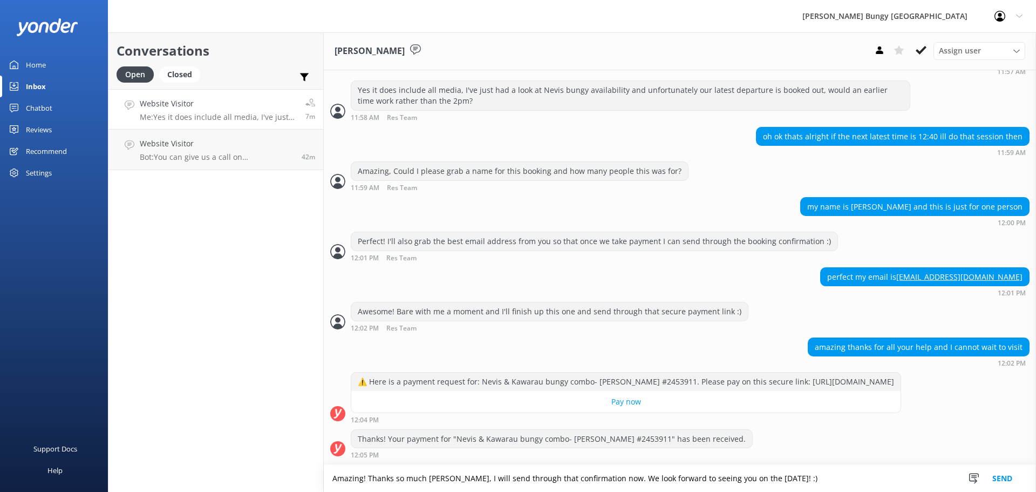
type textarea "Amazing! Thanks so much [PERSON_NAME], I will send through that confirmation no…"
click at [1006, 477] on button "Send" at bounding box center [1002, 478] width 40 height 27
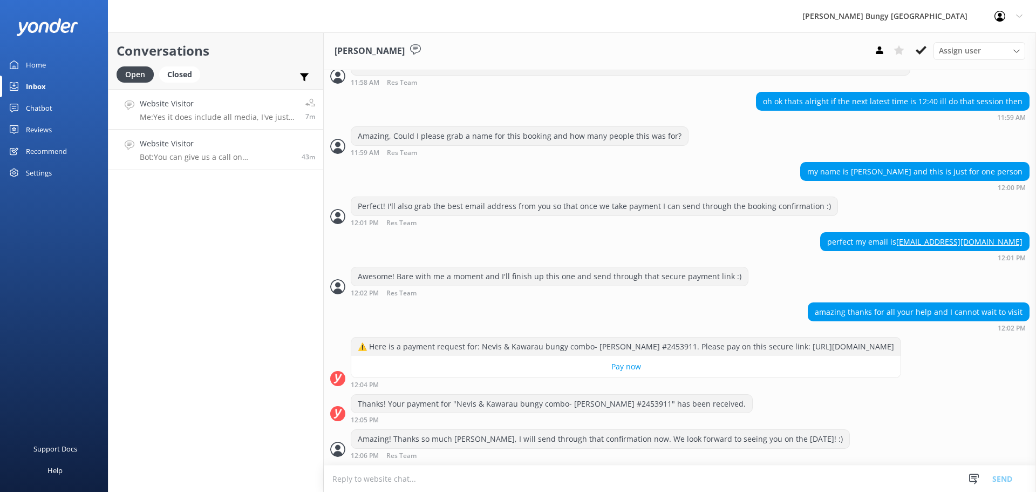
scroll to position [1013, 0]
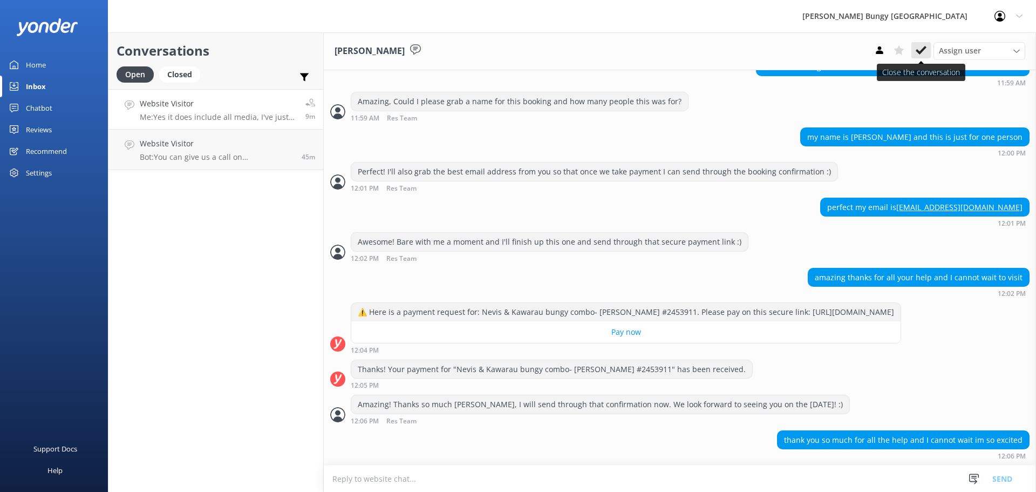
click at [922, 50] on icon at bounding box center [921, 50] width 11 height 11
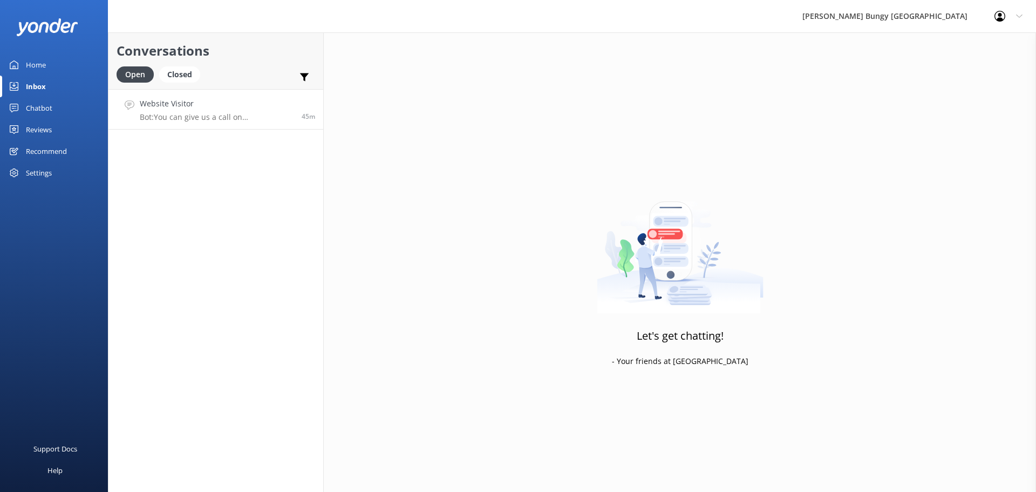
click at [221, 101] on h4 "Website Visitor" at bounding box center [217, 104] width 154 height 12
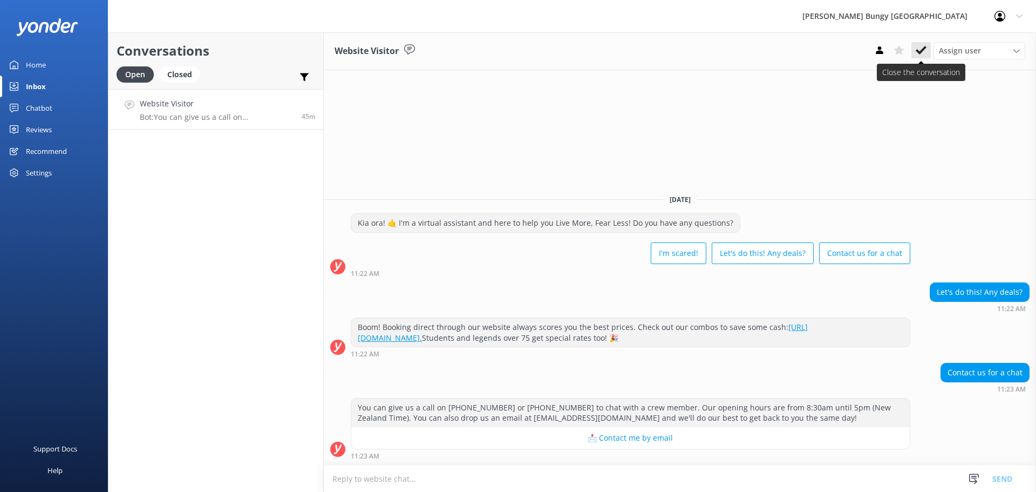
click at [915, 46] on button at bounding box center [920, 50] width 19 height 16
